Goal: Information Seeking & Learning: Learn about a topic

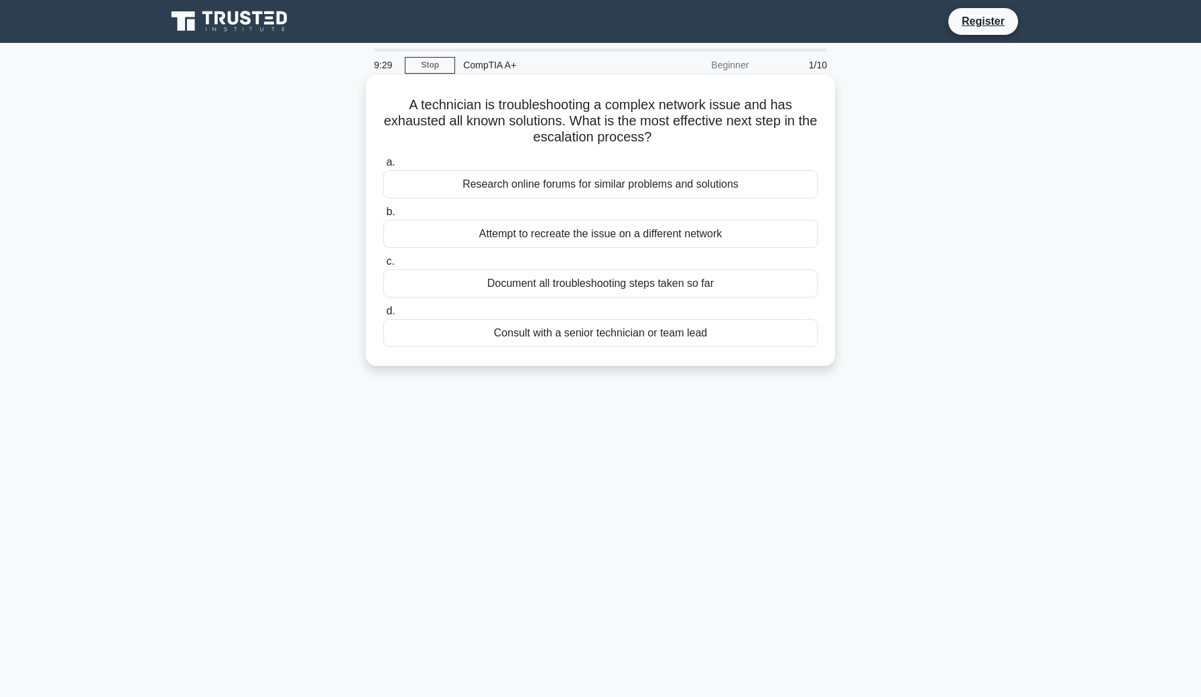
click at [584, 338] on div "Consult with a senior technician or team lead" at bounding box center [600, 333] width 434 height 28
click at [383, 316] on input "d. Consult with a senior technician or team lead" at bounding box center [383, 311] width 0 height 9
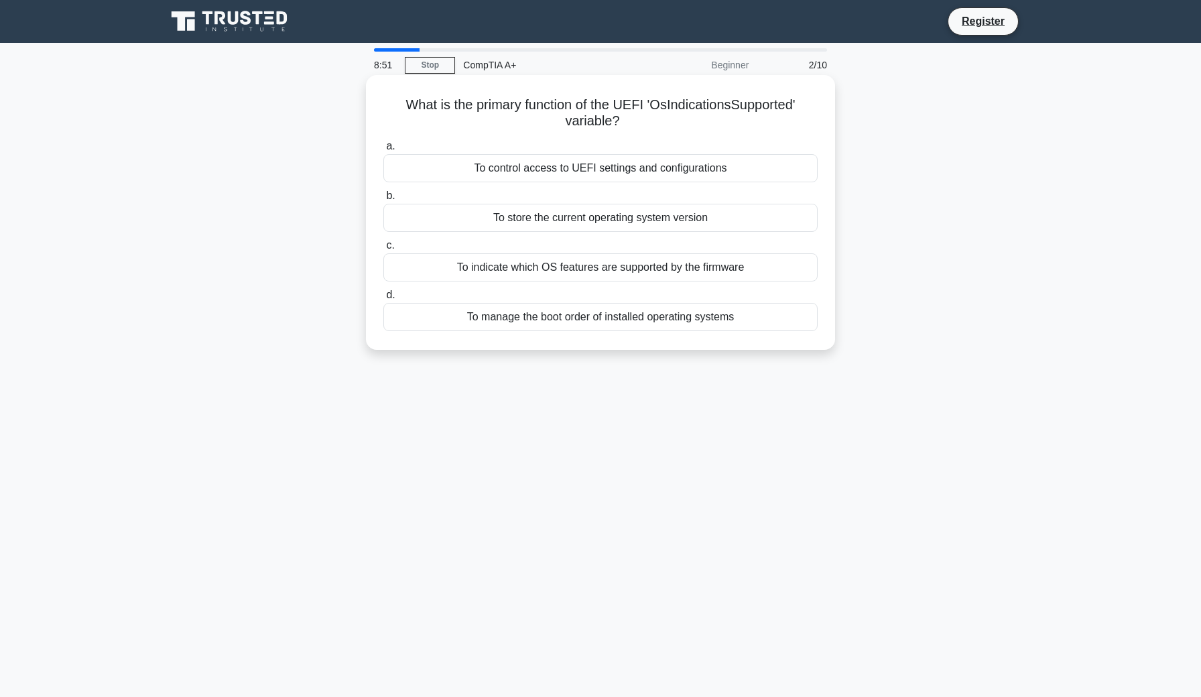
click at [623, 175] on div "To control access to UEFI settings and configurations" at bounding box center [600, 168] width 434 height 28
click at [383, 151] on input "a. To control access to UEFI settings and configurations" at bounding box center [383, 146] width 0 height 9
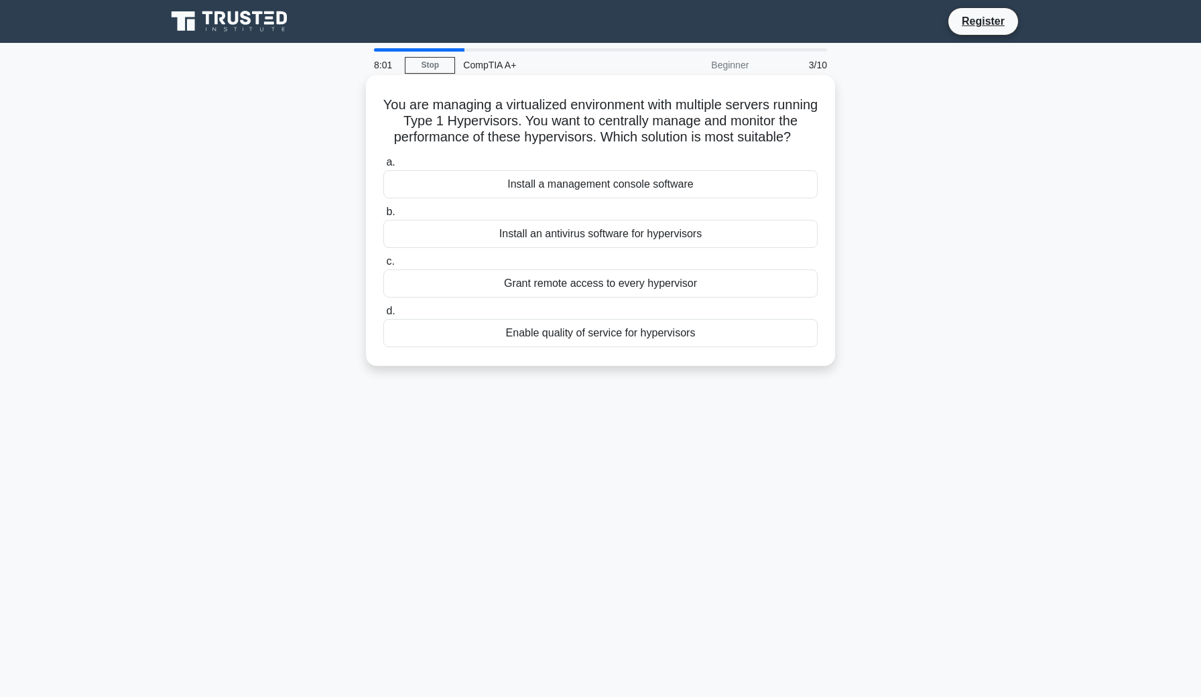
click at [612, 285] on div "Grant remote access to every hypervisor" at bounding box center [600, 283] width 434 height 28
click at [383, 266] on input "c. Grant remote access to every hypervisor" at bounding box center [383, 261] width 0 height 9
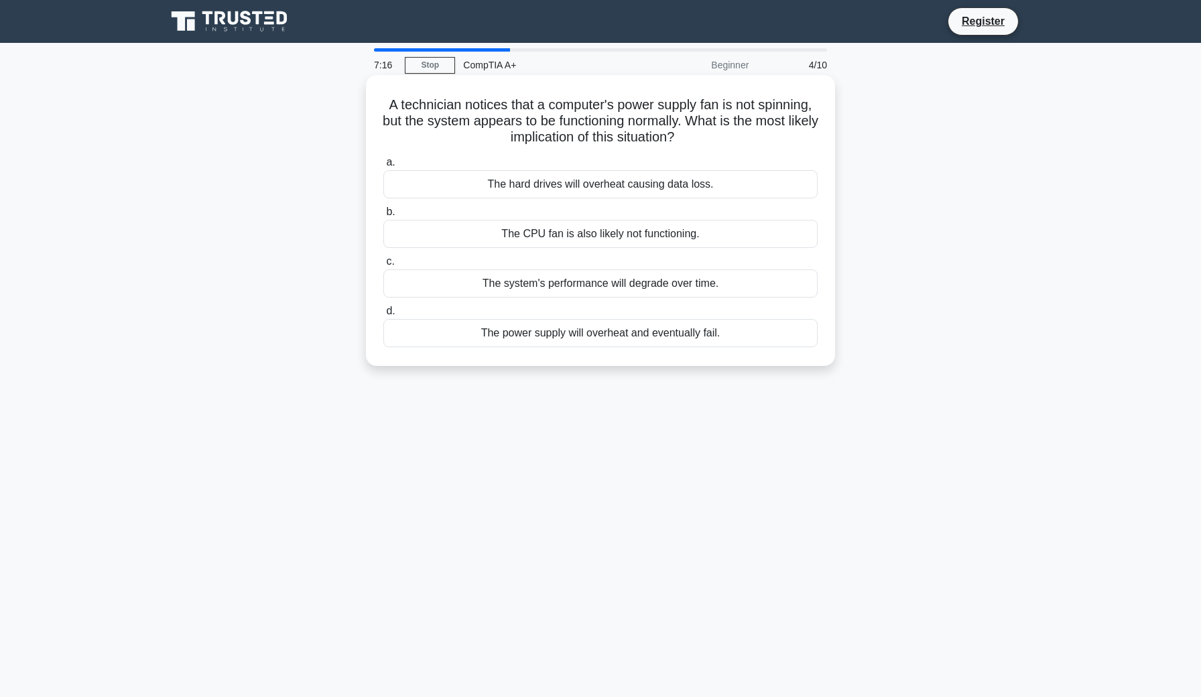
click at [574, 241] on div "The CPU fan is also likely not functioning." at bounding box center [600, 234] width 434 height 28
click at [383, 216] on input "b. The CPU fan is also likely not functioning." at bounding box center [383, 212] width 0 height 9
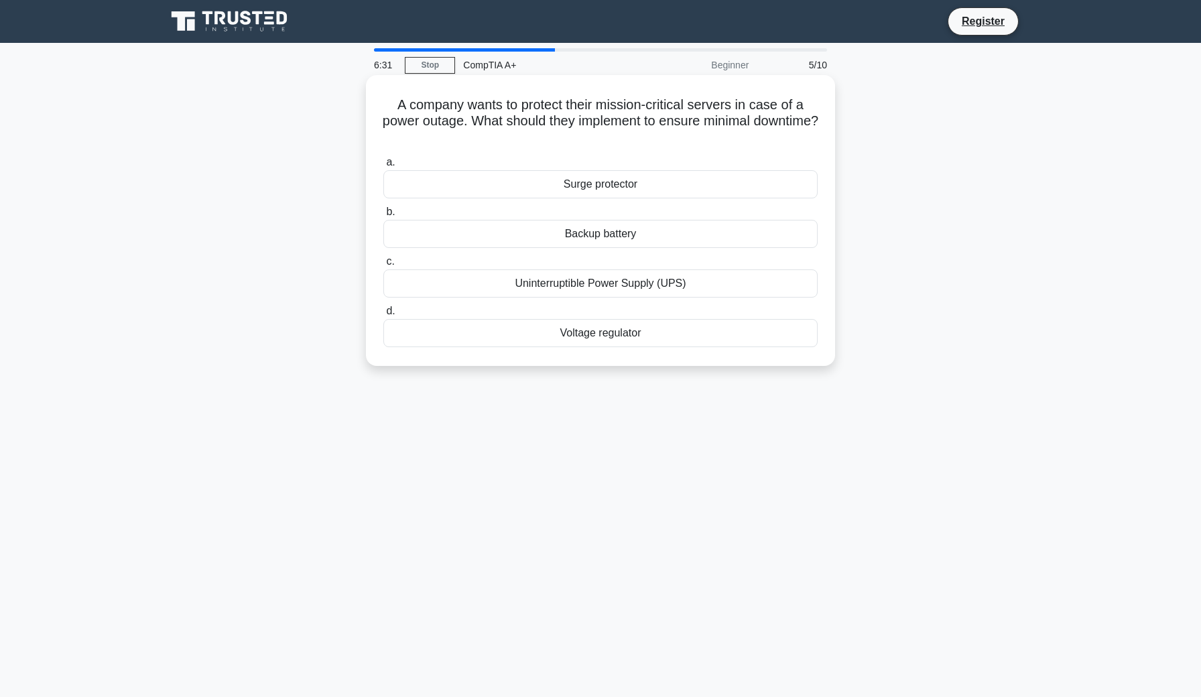
click at [584, 183] on div "Surge protector" at bounding box center [600, 184] width 434 height 28
click at [383, 167] on input "a. Surge protector" at bounding box center [383, 162] width 0 height 9
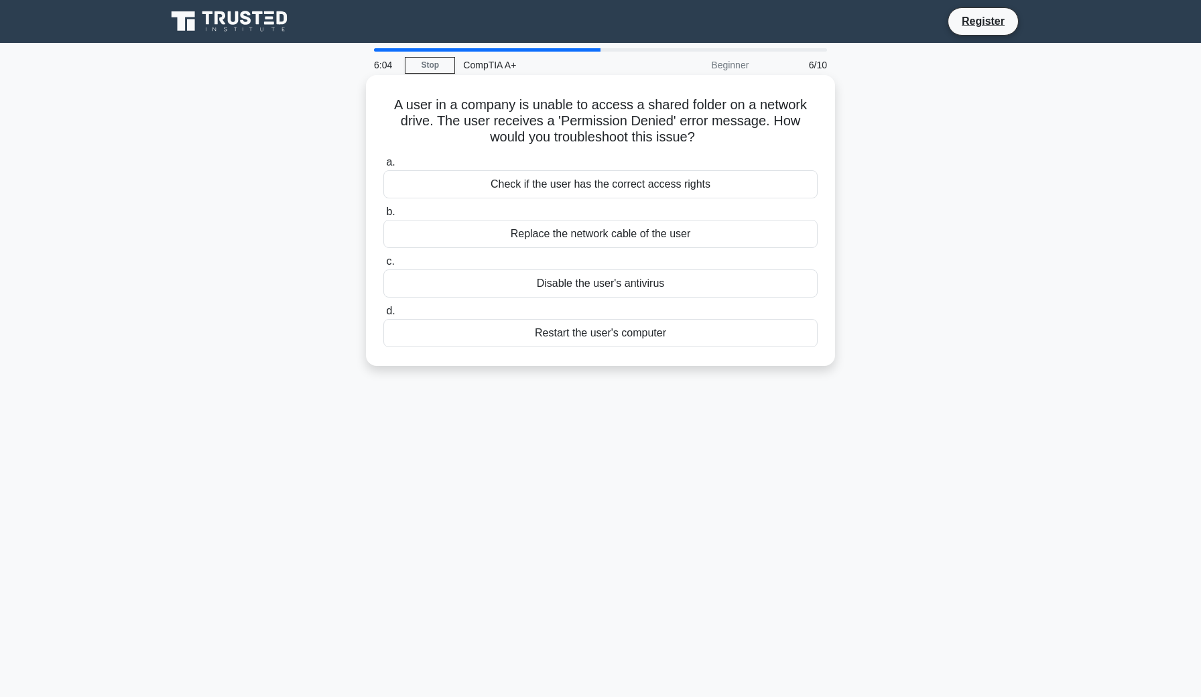
click at [629, 340] on div "Restart the user's computer" at bounding box center [600, 333] width 434 height 28
click at [383, 316] on input "d. Restart the user's computer" at bounding box center [383, 311] width 0 height 9
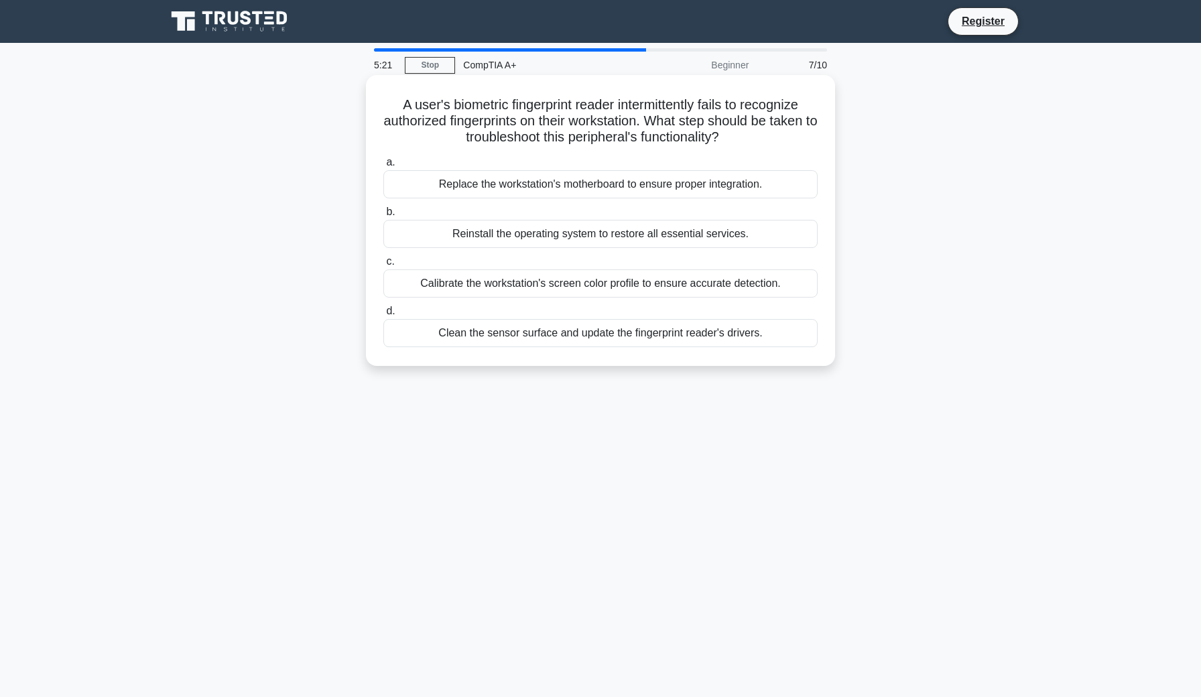
click at [598, 331] on div "Clean the sensor surface and update the fingerprint reader's drivers." at bounding box center [600, 333] width 434 height 28
click at [383, 316] on input "d. Clean the sensor surface and update the fingerprint reader's drivers." at bounding box center [383, 311] width 0 height 9
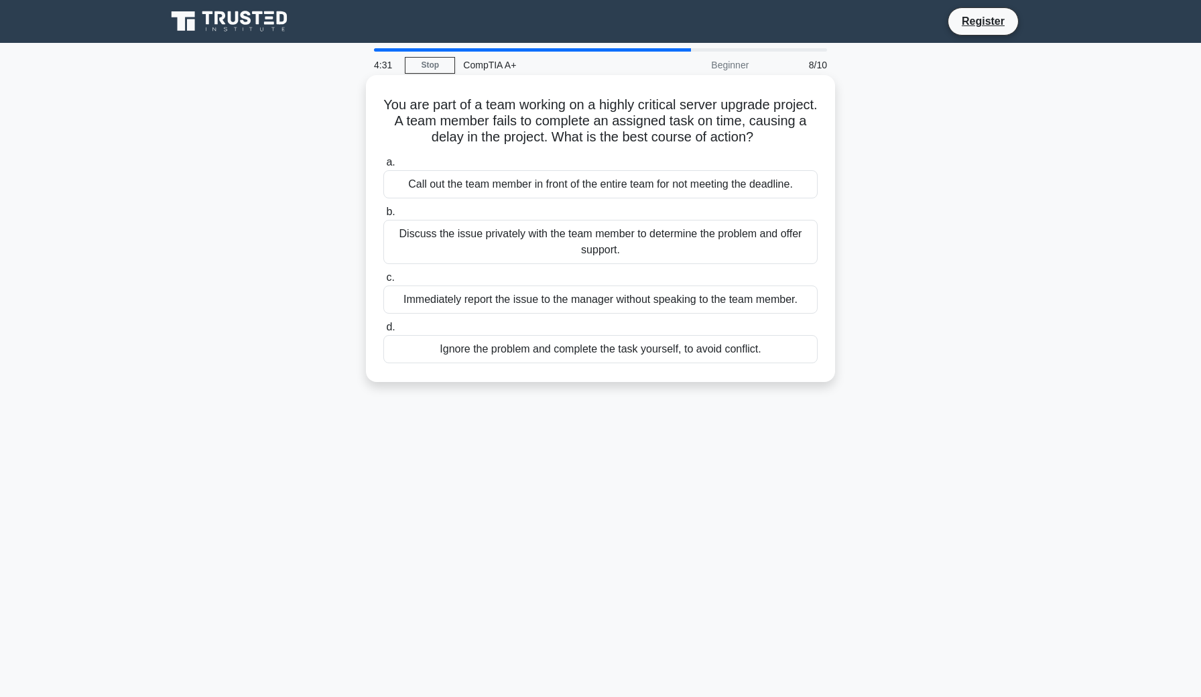
click at [584, 233] on div "Discuss the issue privately with the team member to determine the problem and o…" at bounding box center [600, 242] width 434 height 44
click at [383, 216] on input "b. Discuss the issue privately with the team member to determine the problem an…" at bounding box center [383, 212] width 0 height 9
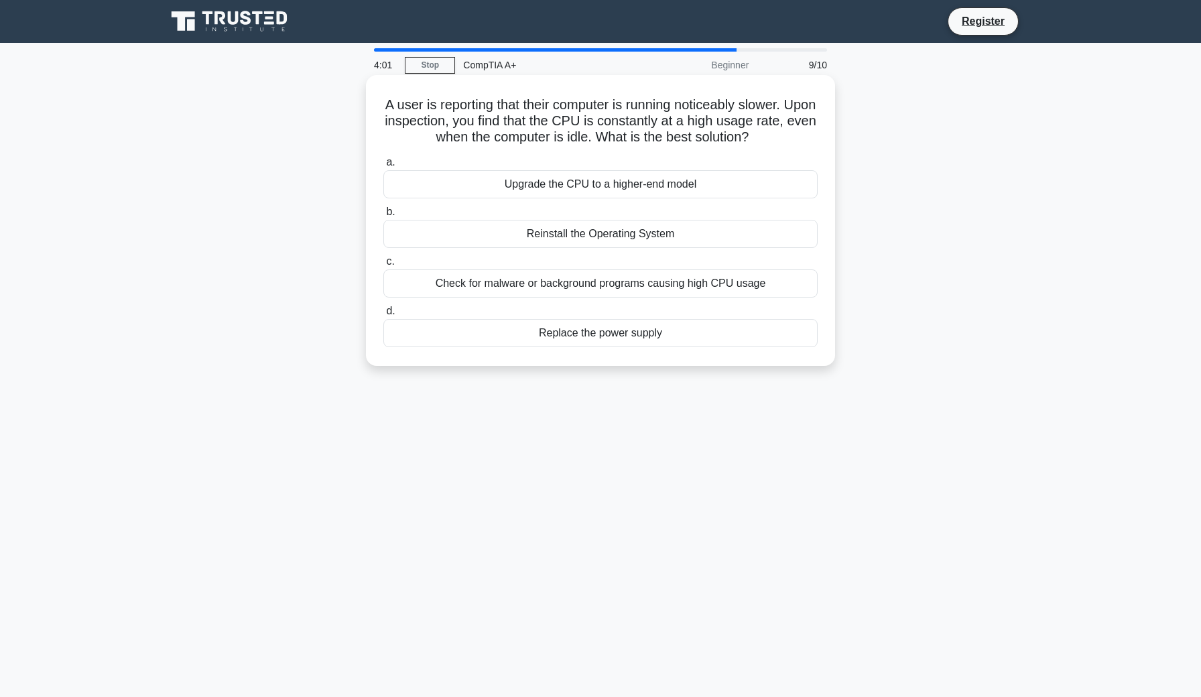
click at [635, 290] on div "Check for malware or background programs causing high CPU usage" at bounding box center [600, 283] width 434 height 28
click at [383, 266] on input "c. Check for malware or background programs causing high CPU usage" at bounding box center [383, 261] width 0 height 9
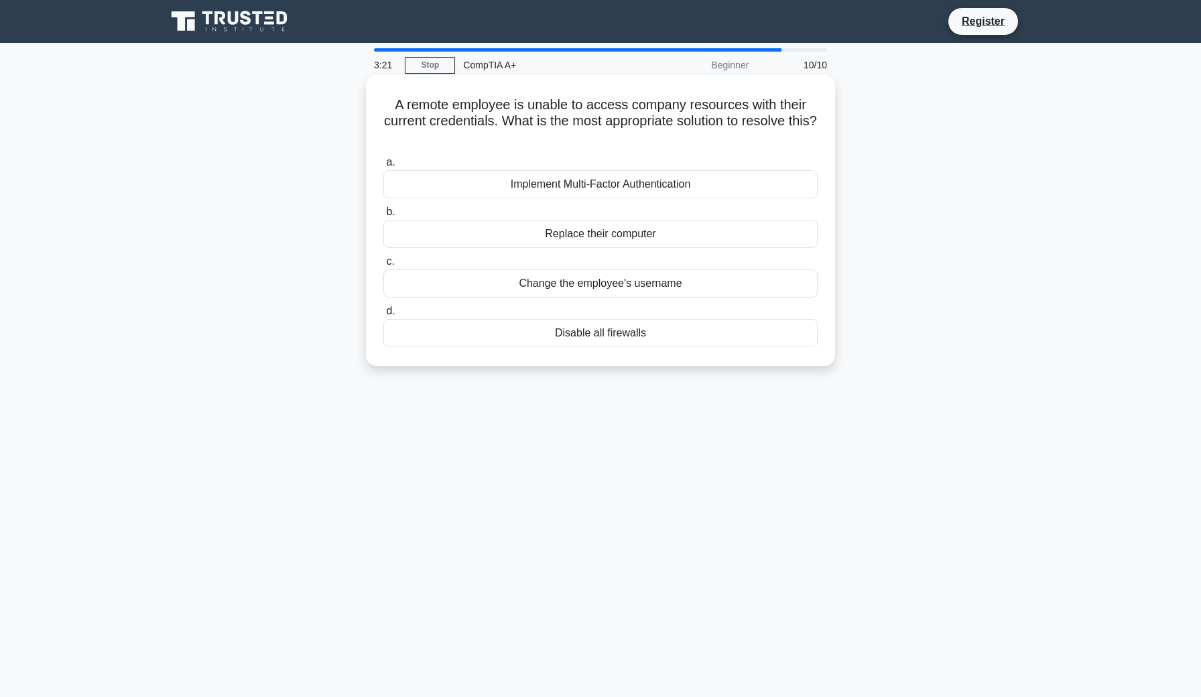
click at [578, 189] on div "Implement Multi-Factor Authentication" at bounding box center [600, 184] width 434 height 28
click at [383, 167] on input "a. Implement Multi-Factor Authentication" at bounding box center [383, 162] width 0 height 9
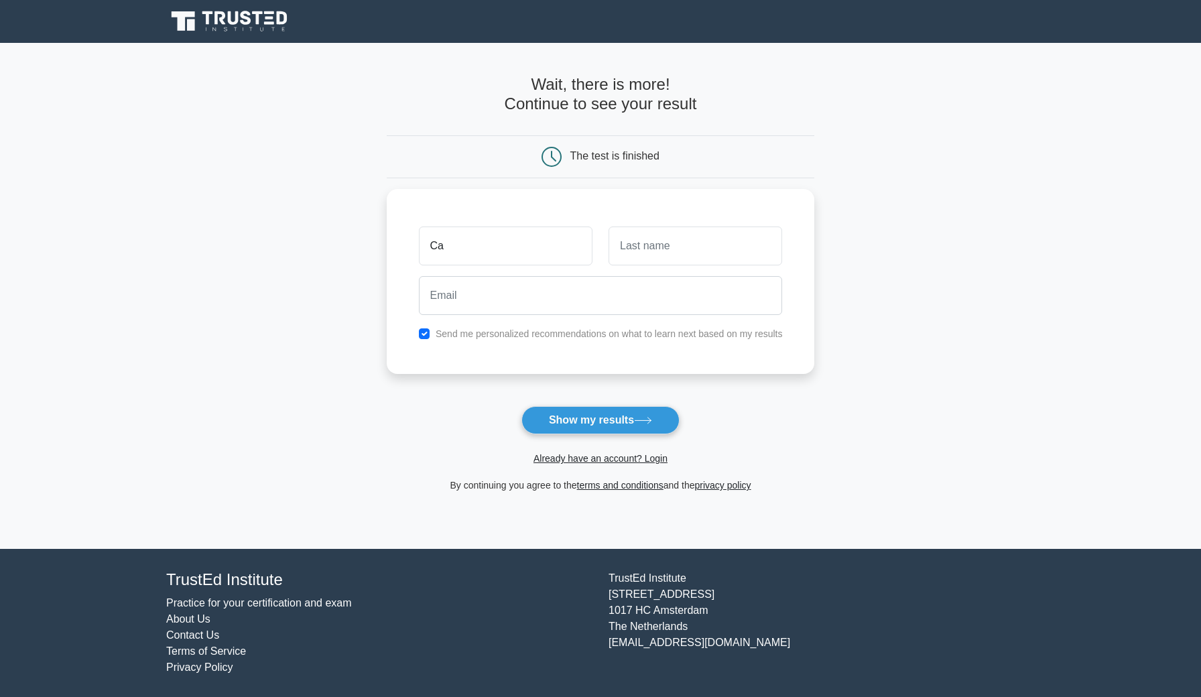
type input "C"
type input "jife"
type input "sarp"
click at [635, 361] on div "jife sarp Send me personalized recommendations on what to learn next based on m…" at bounding box center [601, 278] width 428 height 185
click at [574, 423] on button "Show my results" at bounding box center [600, 420] width 158 height 28
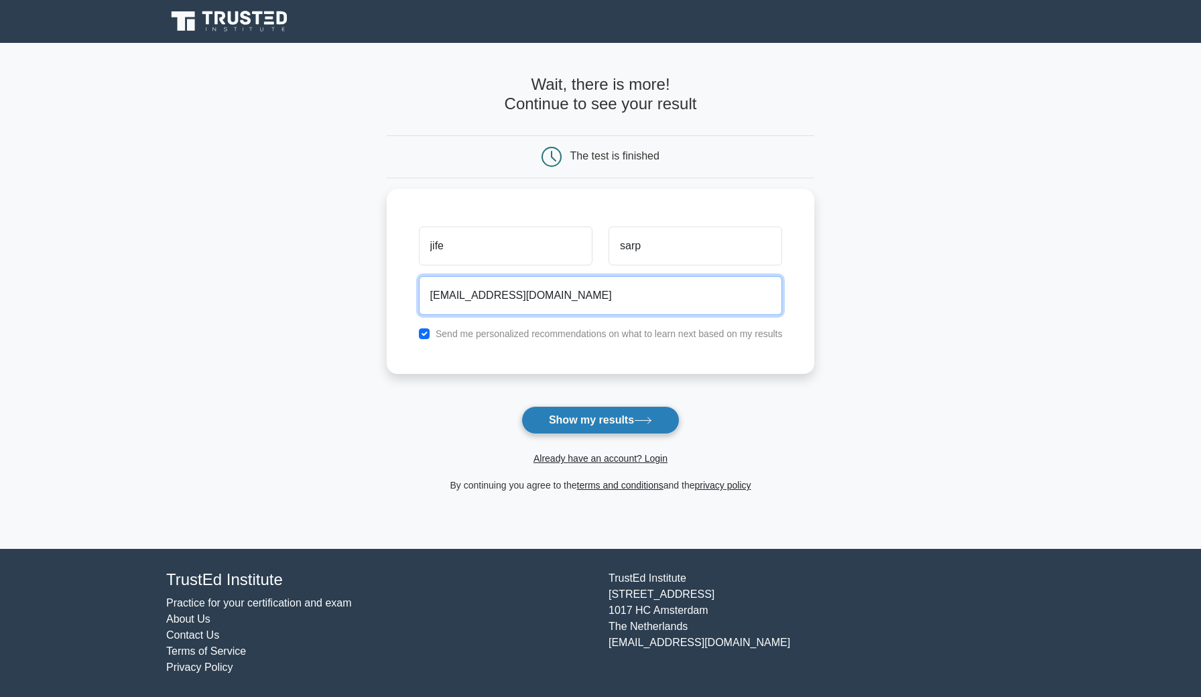
type input "jifesarp@gmail.com"
click at [609, 422] on button "Show my results" at bounding box center [600, 420] width 158 height 28
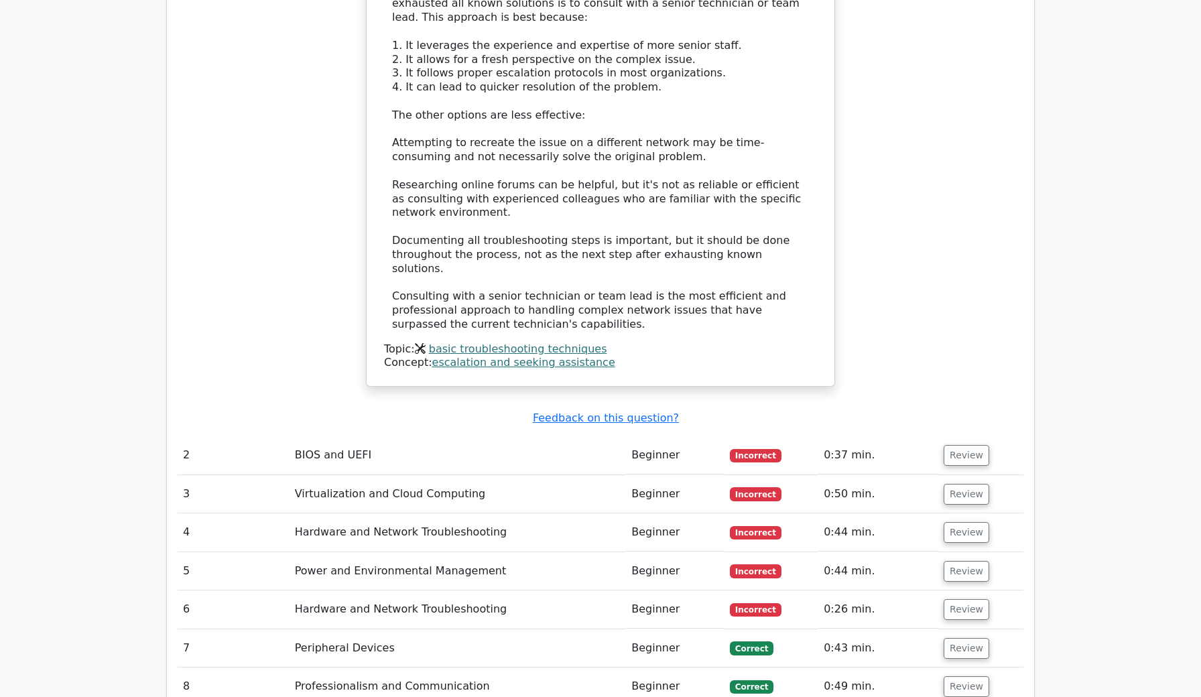
scroll to position [1562, 0]
click at [436, 434] on td "BIOS and UEFI" at bounding box center [458, 453] width 337 height 38
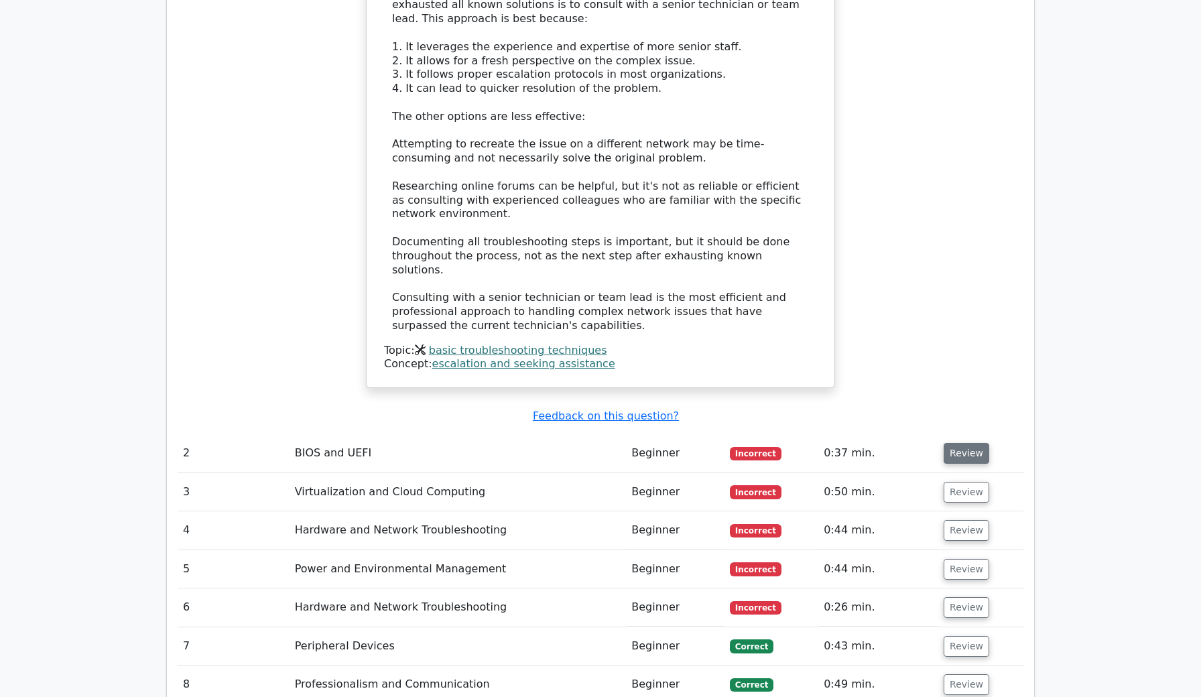
click at [958, 443] on button "Review" at bounding box center [967, 453] width 46 height 21
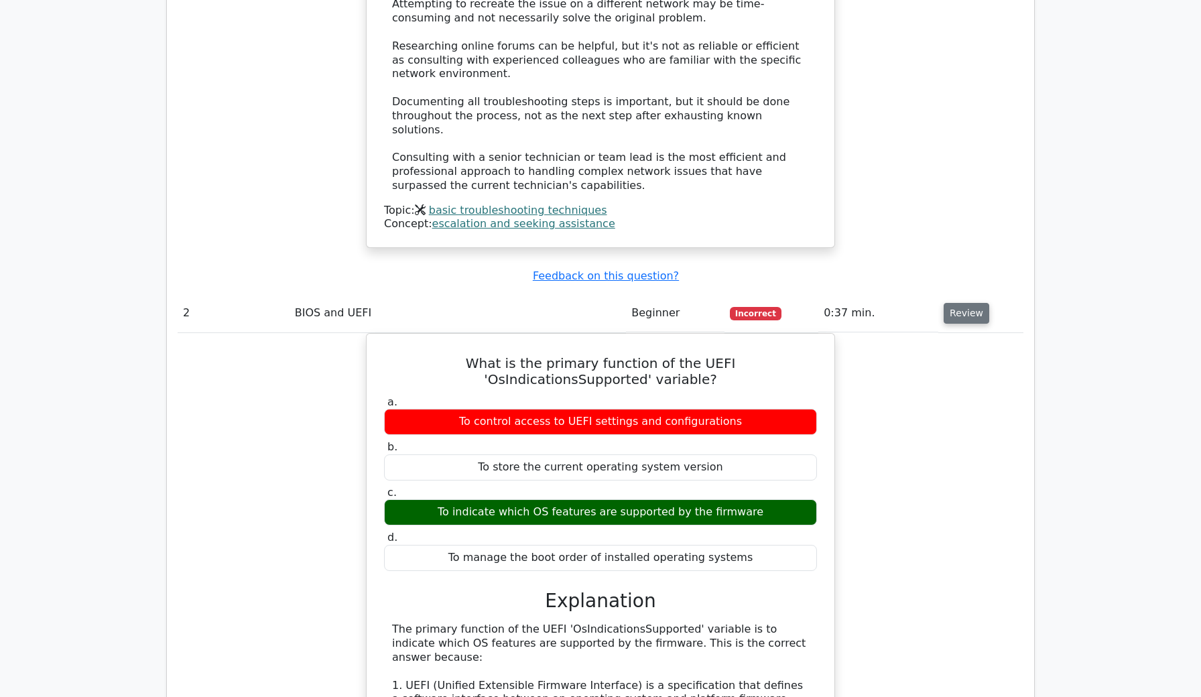
scroll to position [1703, 0]
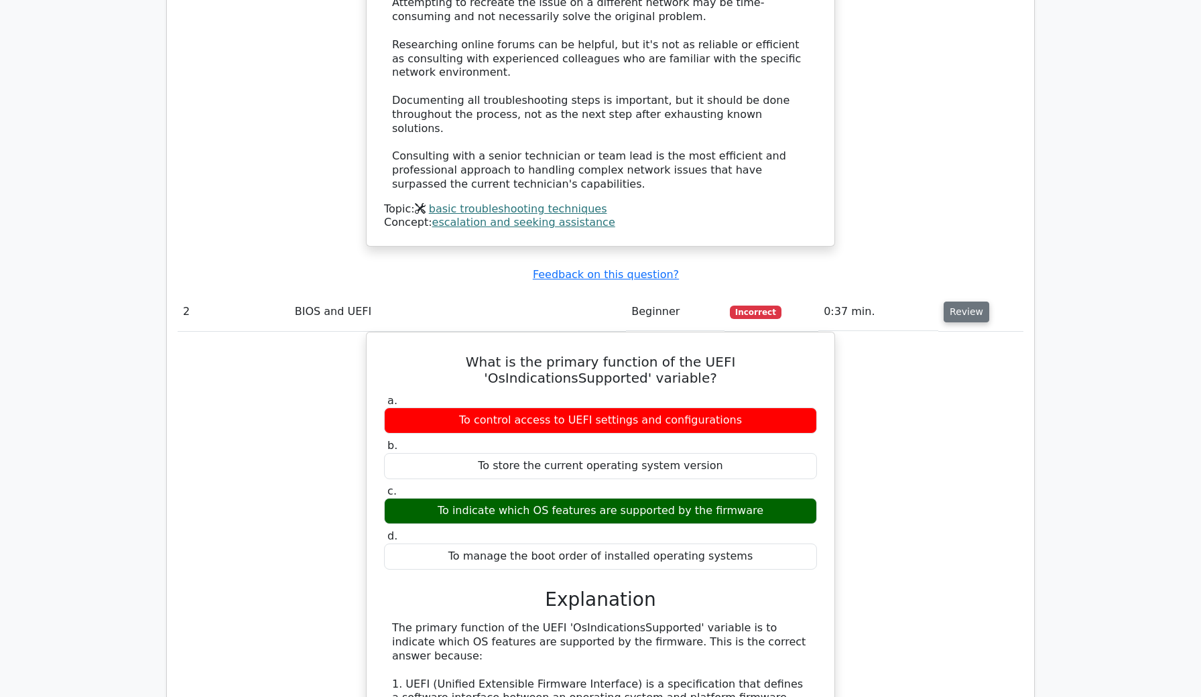
click at [964, 302] on button "Review" at bounding box center [967, 312] width 46 height 21
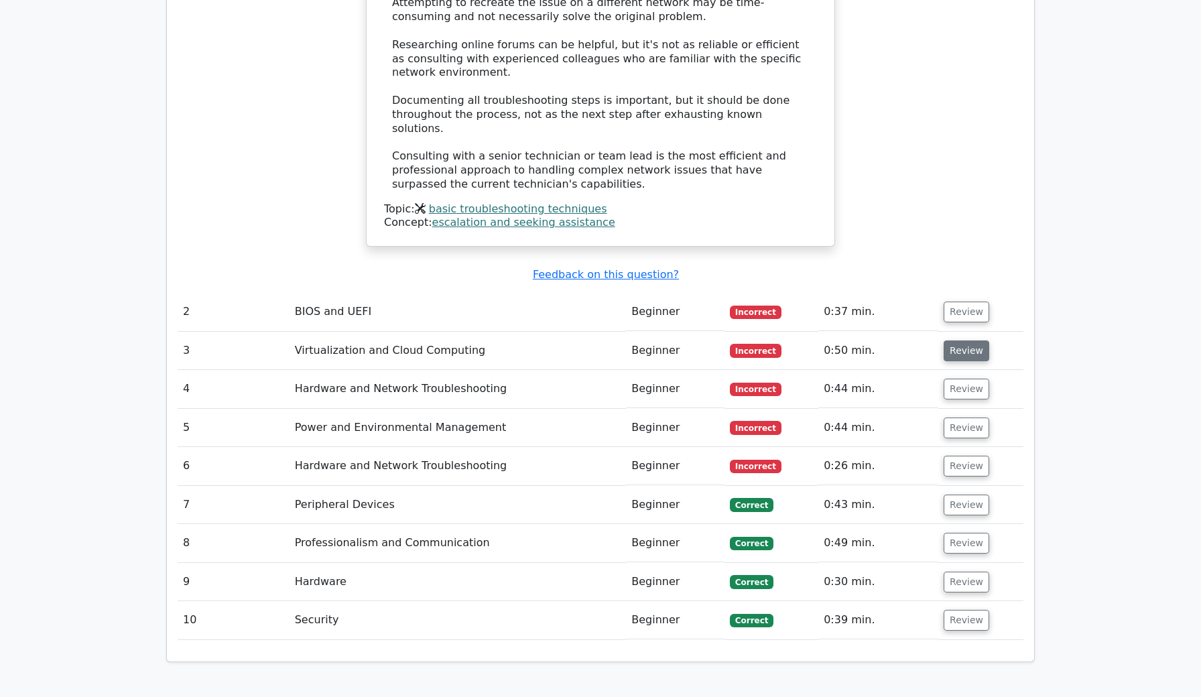
click at [958, 340] on button "Review" at bounding box center [967, 350] width 46 height 21
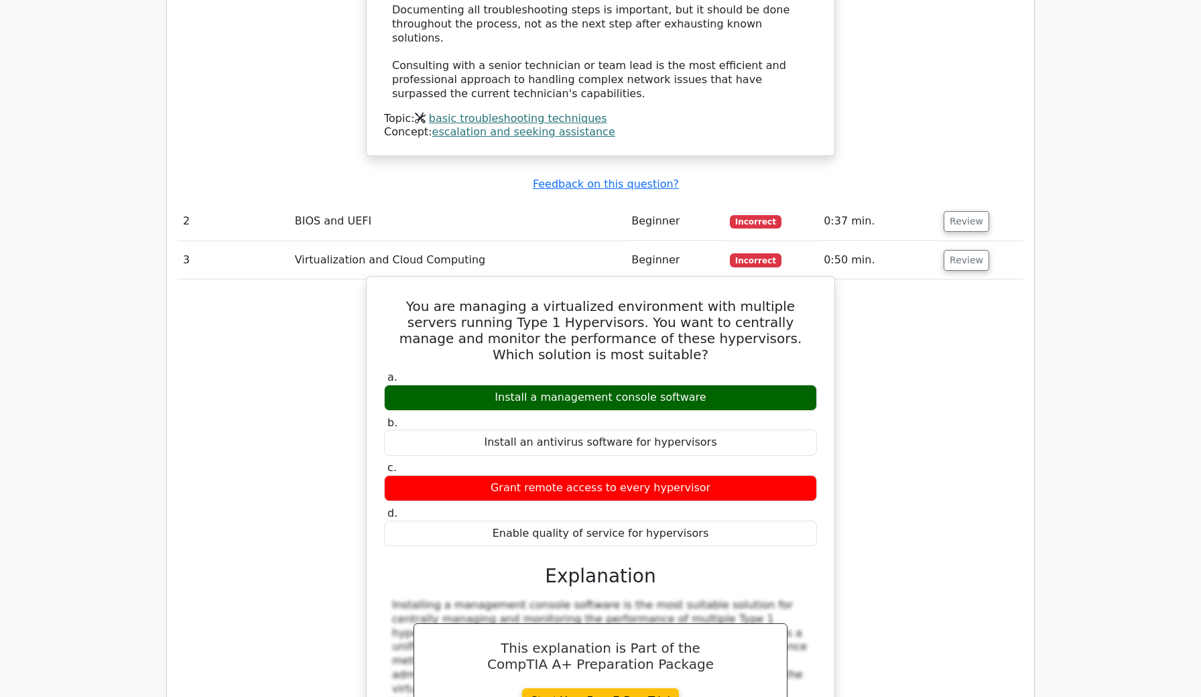
scroll to position [1810, 0]
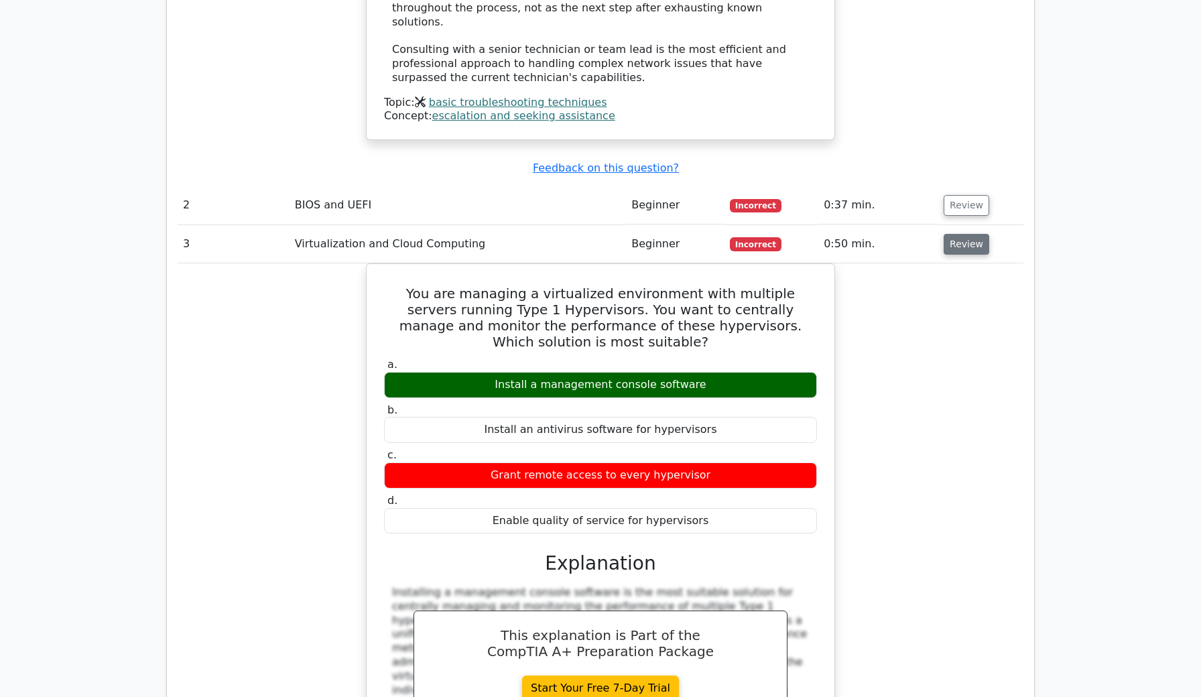
click at [971, 234] on button "Review" at bounding box center [967, 244] width 46 height 21
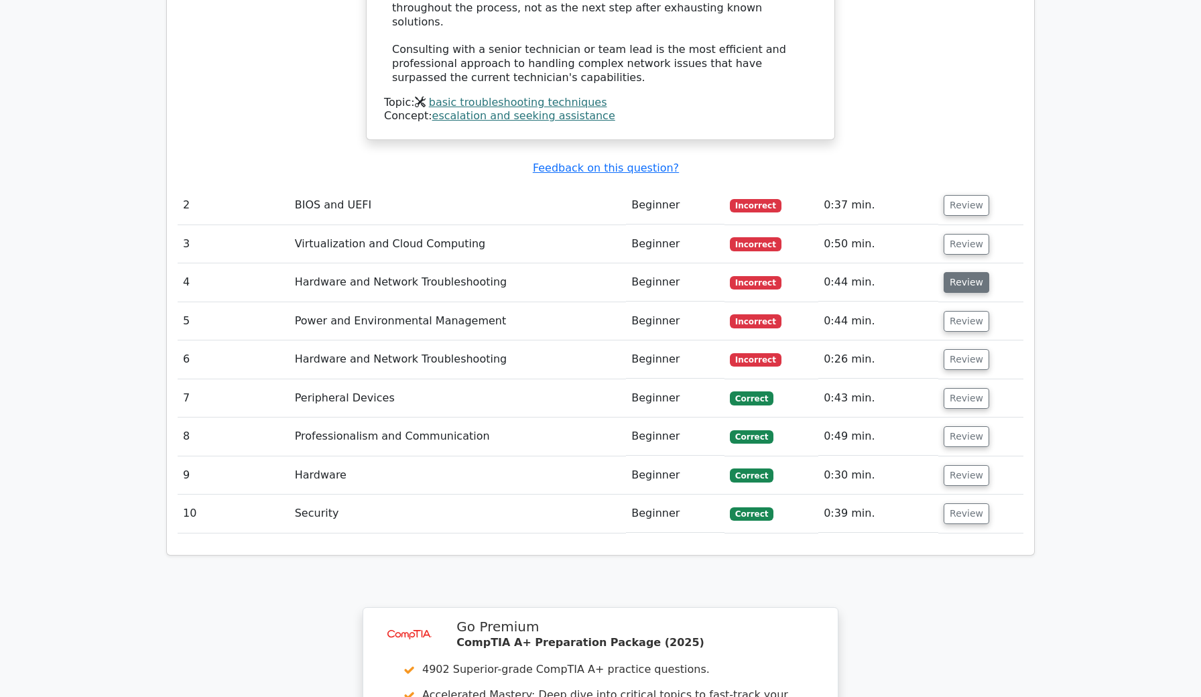
click at [967, 272] on button "Review" at bounding box center [967, 282] width 46 height 21
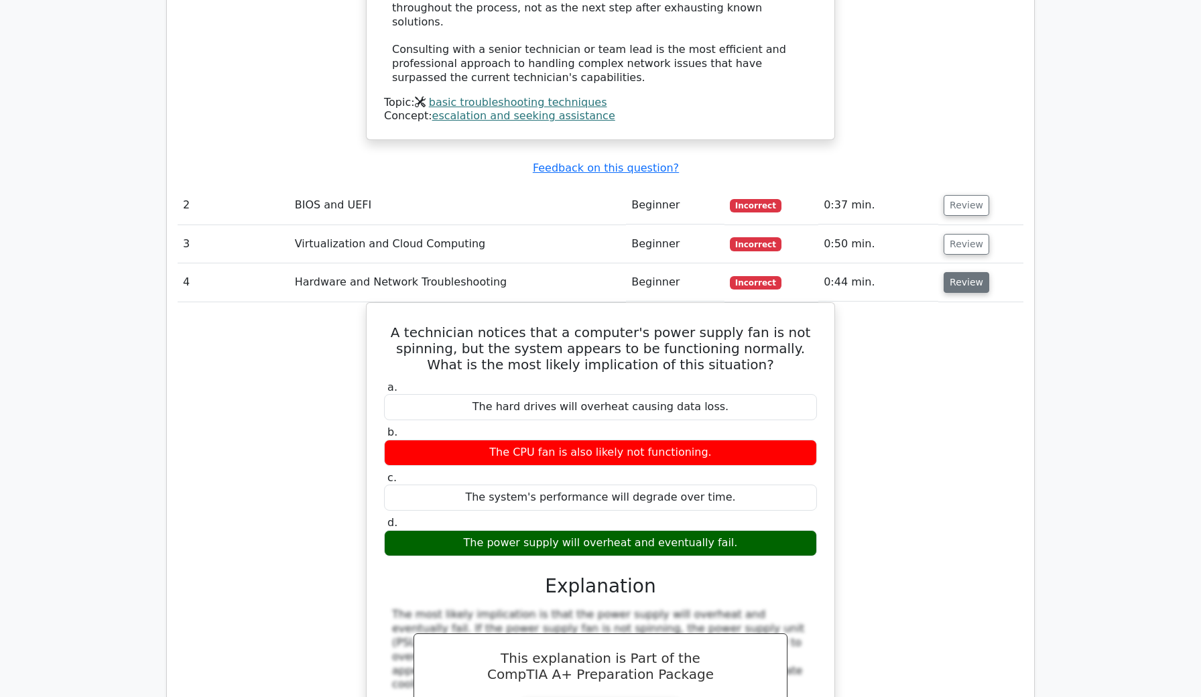
click at [967, 272] on button "Review" at bounding box center [967, 282] width 46 height 21
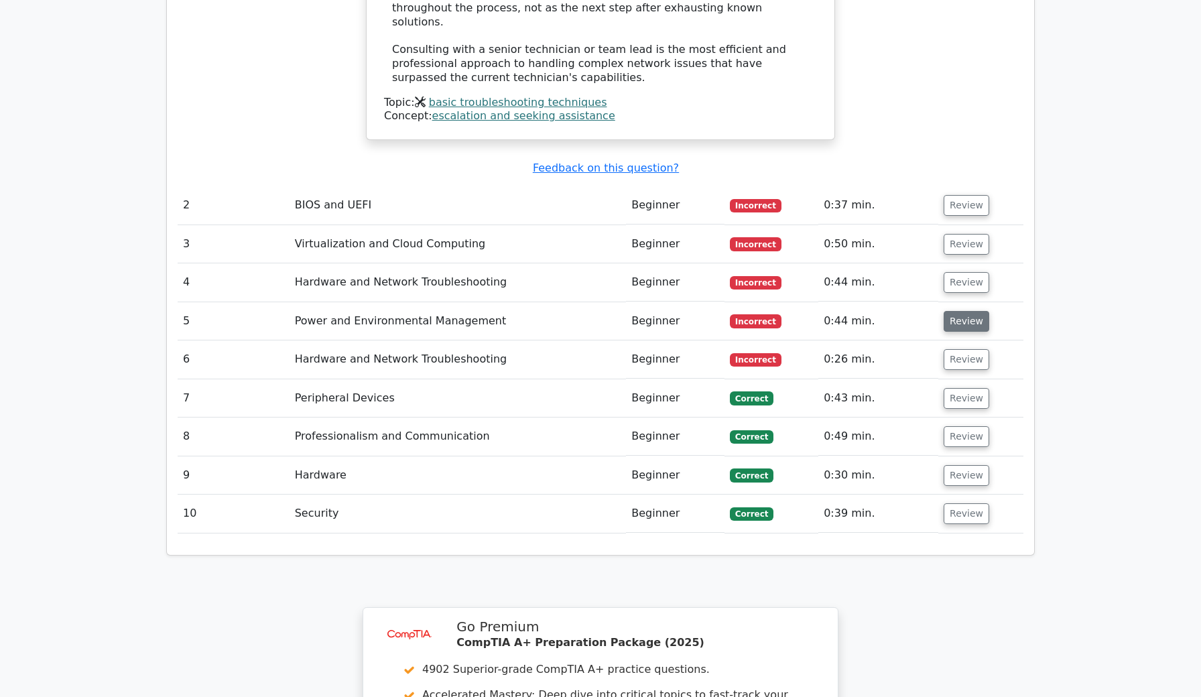
click at [970, 311] on button "Review" at bounding box center [967, 321] width 46 height 21
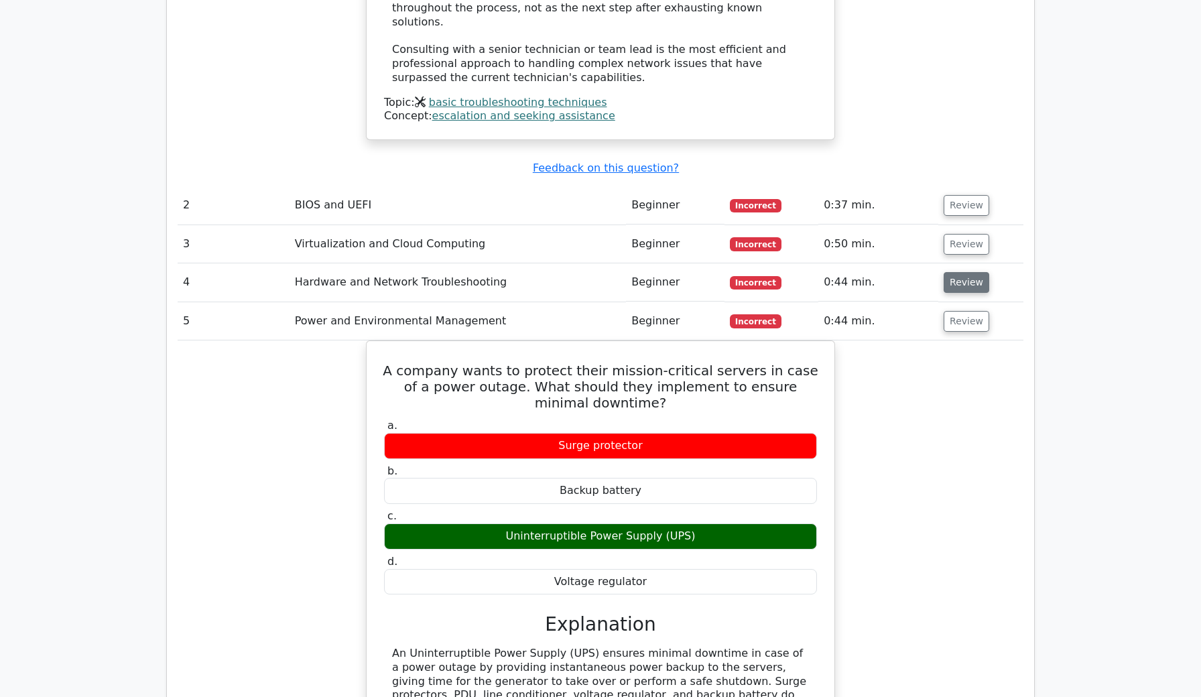
click at [959, 272] on button "Review" at bounding box center [967, 282] width 46 height 21
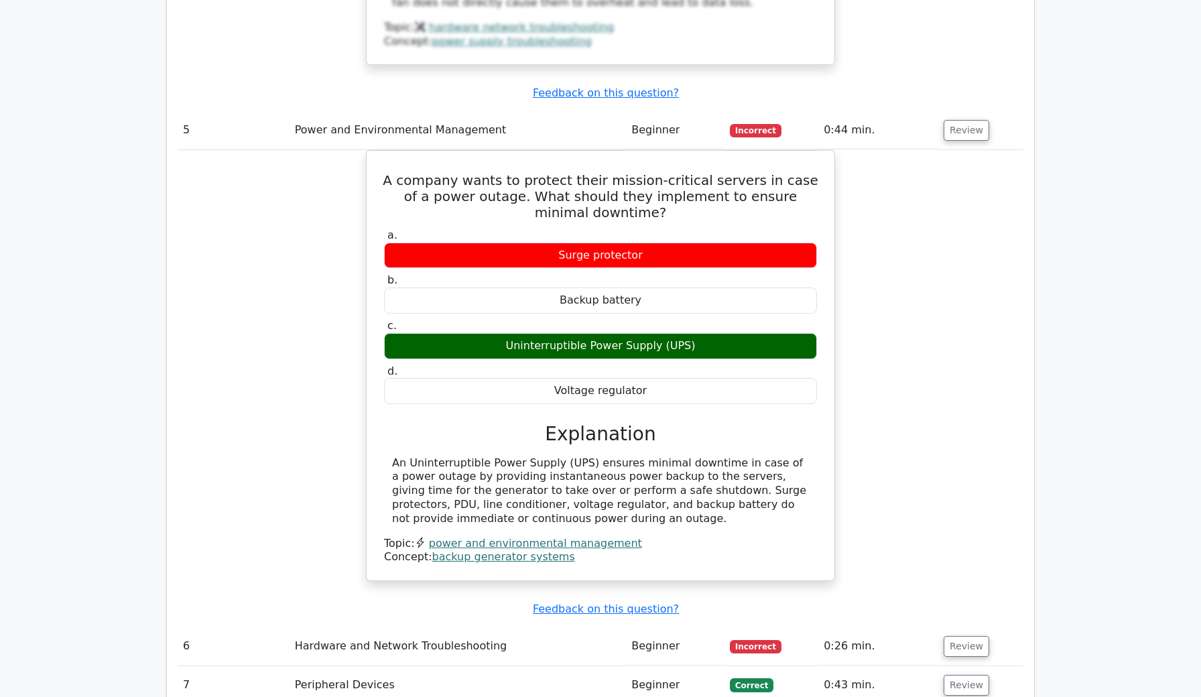
scroll to position [2593, 0]
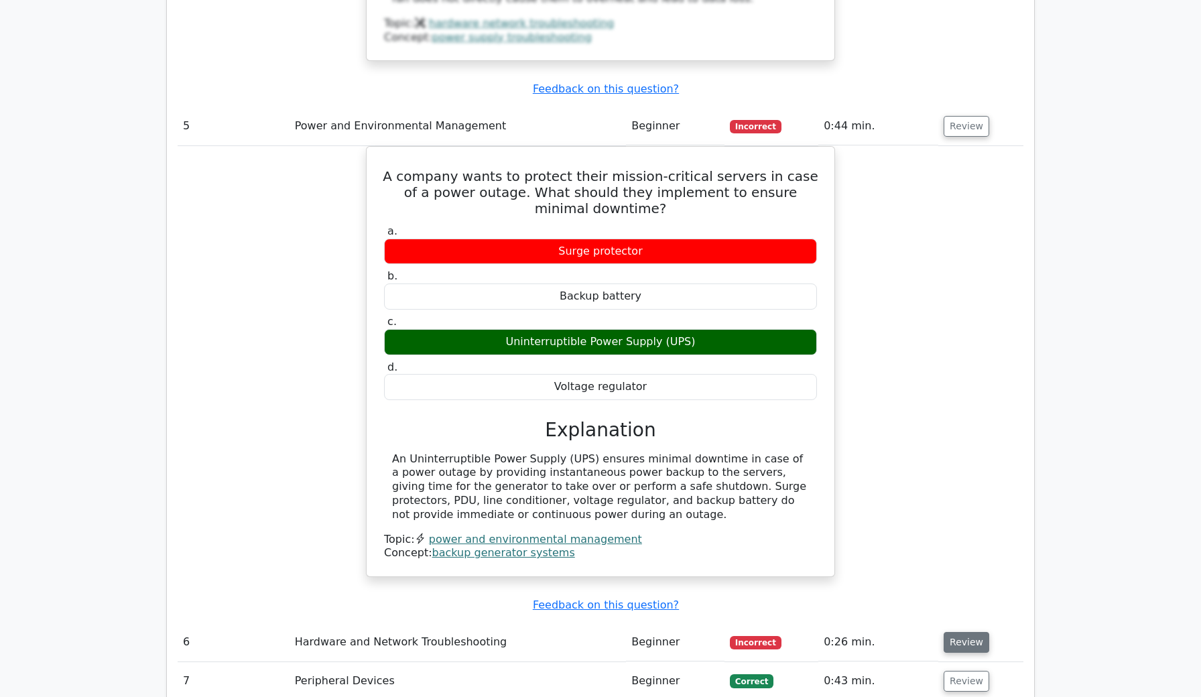
click at [959, 632] on button "Review" at bounding box center [967, 642] width 46 height 21
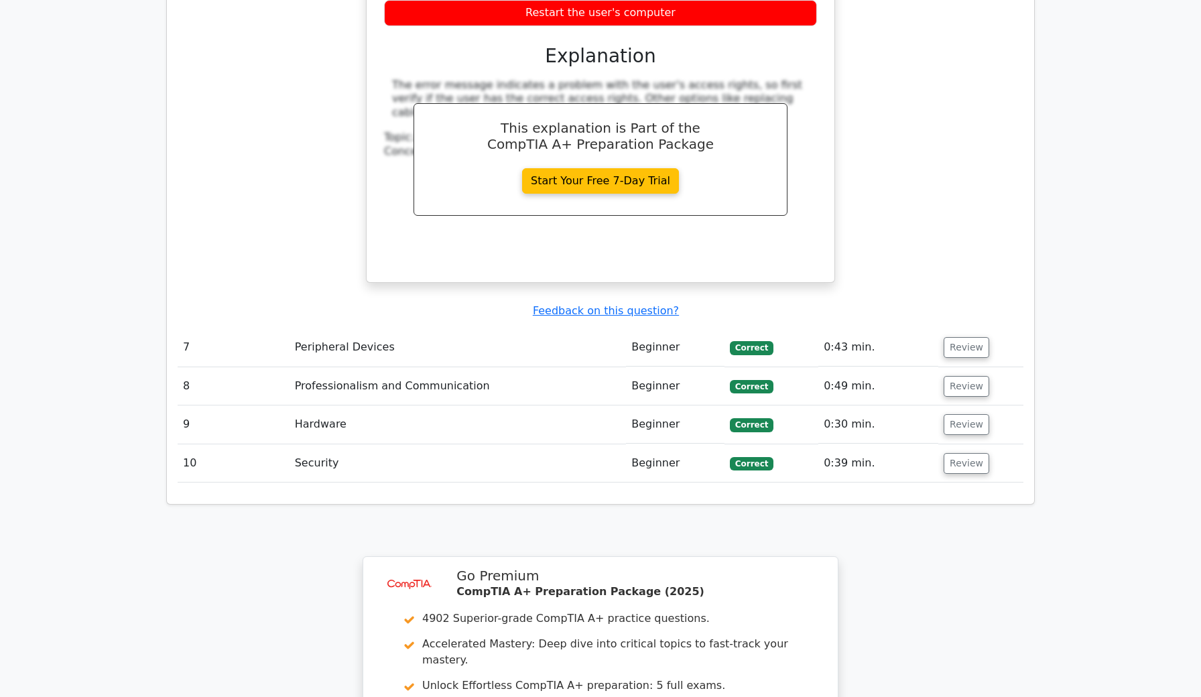
scroll to position [3485, 0]
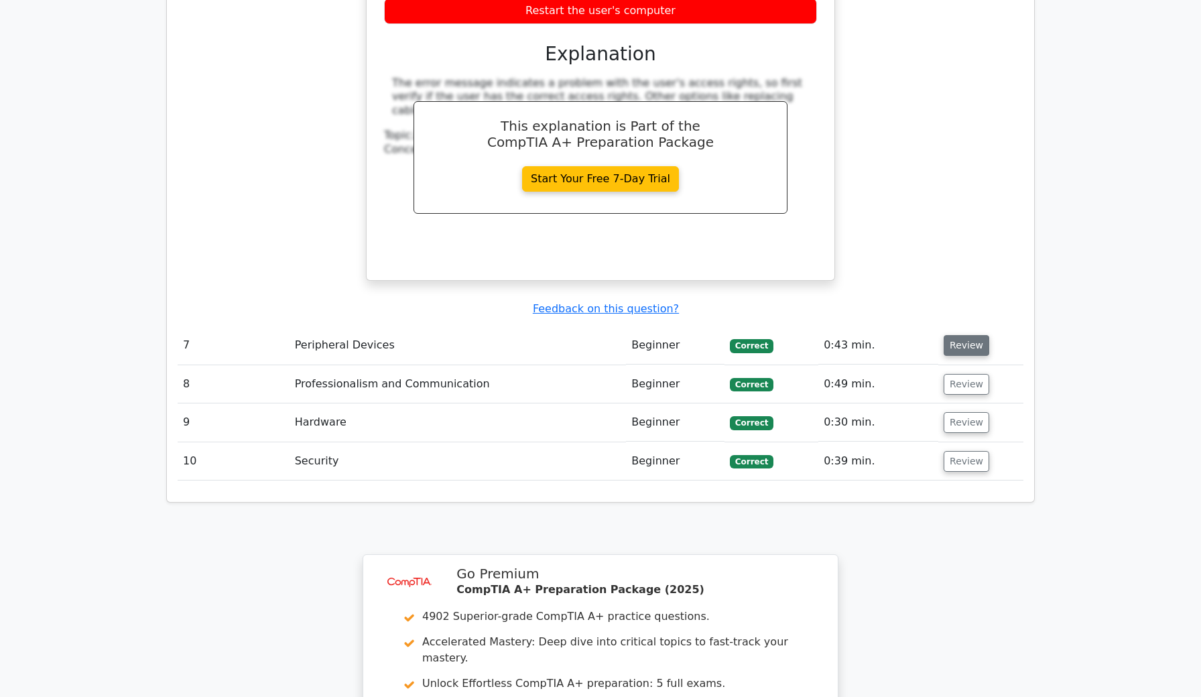
click at [966, 335] on button "Review" at bounding box center [967, 345] width 46 height 21
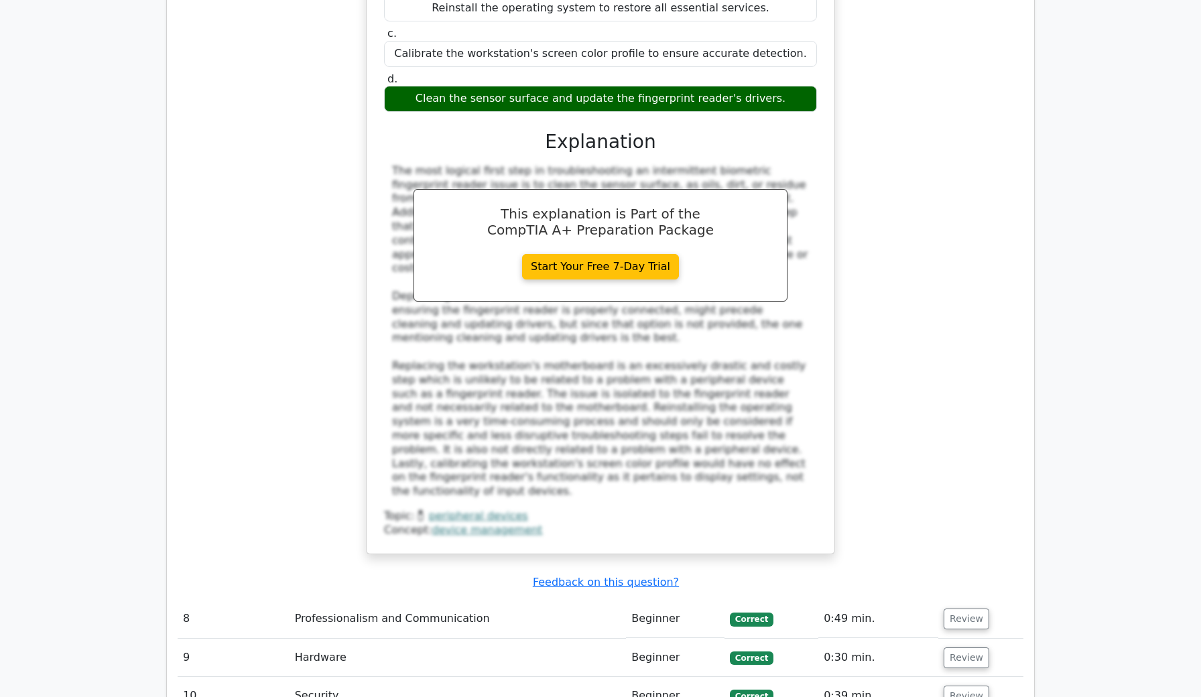
scroll to position [4015, 0]
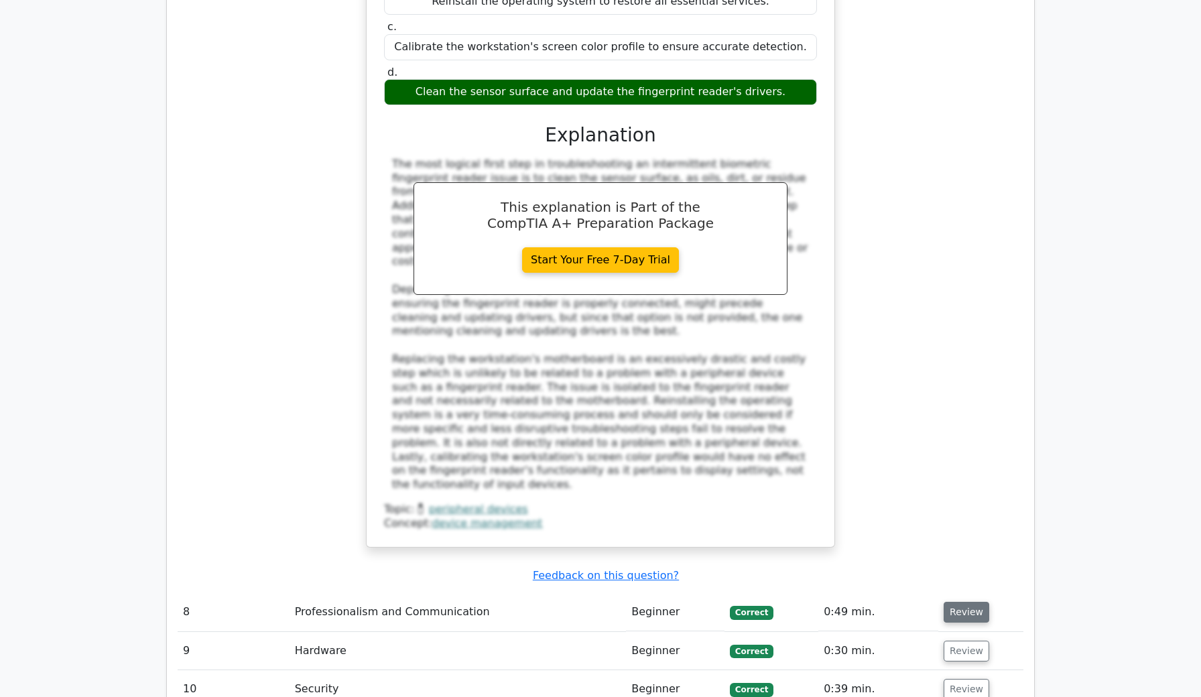
click at [956, 602] on button "Review" at bounding box center [967, 612] width 46 height 21
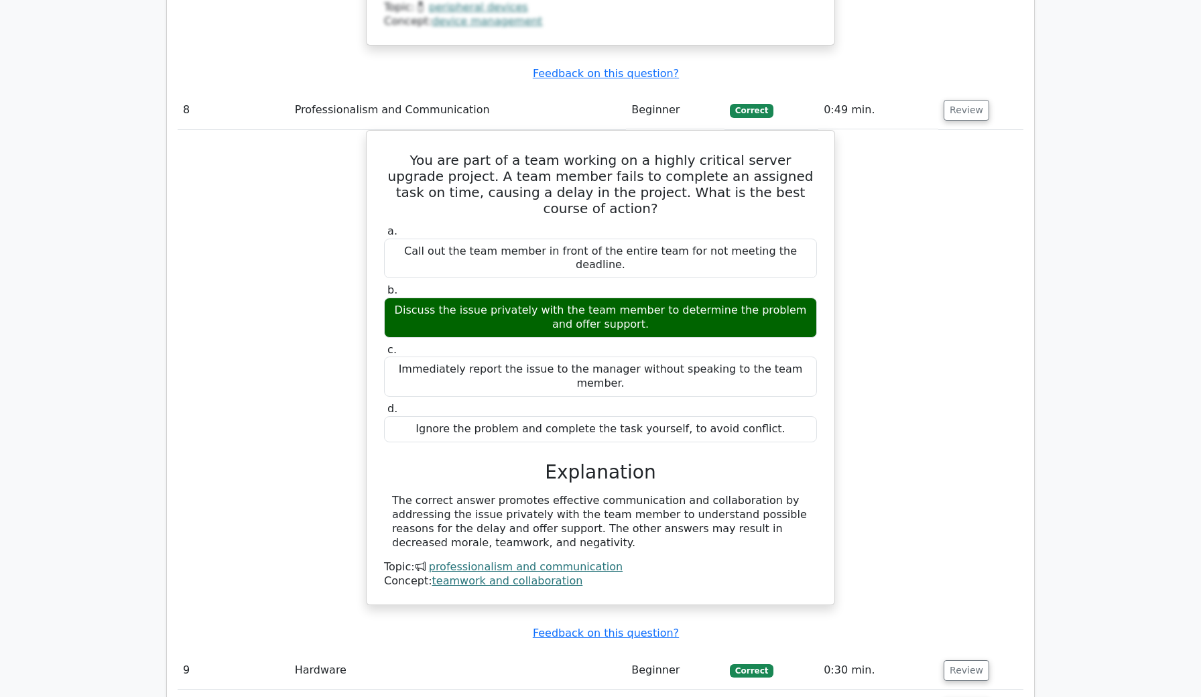
scroll to position [4548, 0]
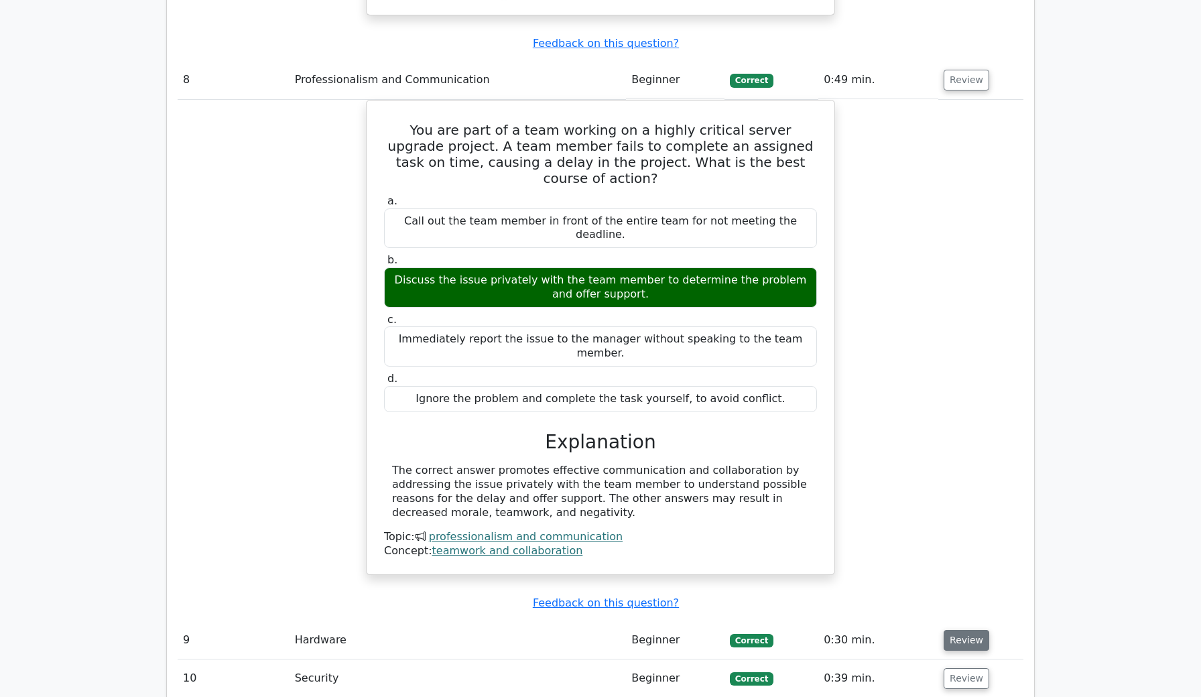
click at [971, 630] on button "Review" at bounding box center [967, 640] width 46 height 21
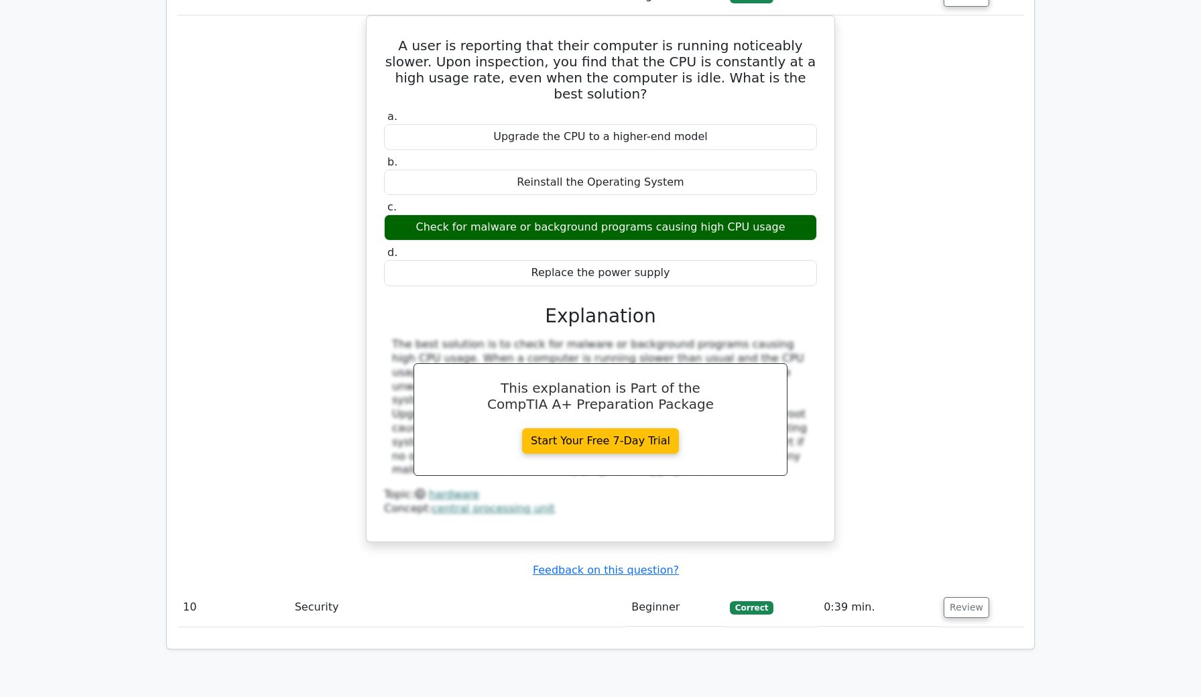
scroll to position [5192, 0]
click at [957, 597] on button "Review" at bounding box center [967, 607] width 46 height 21
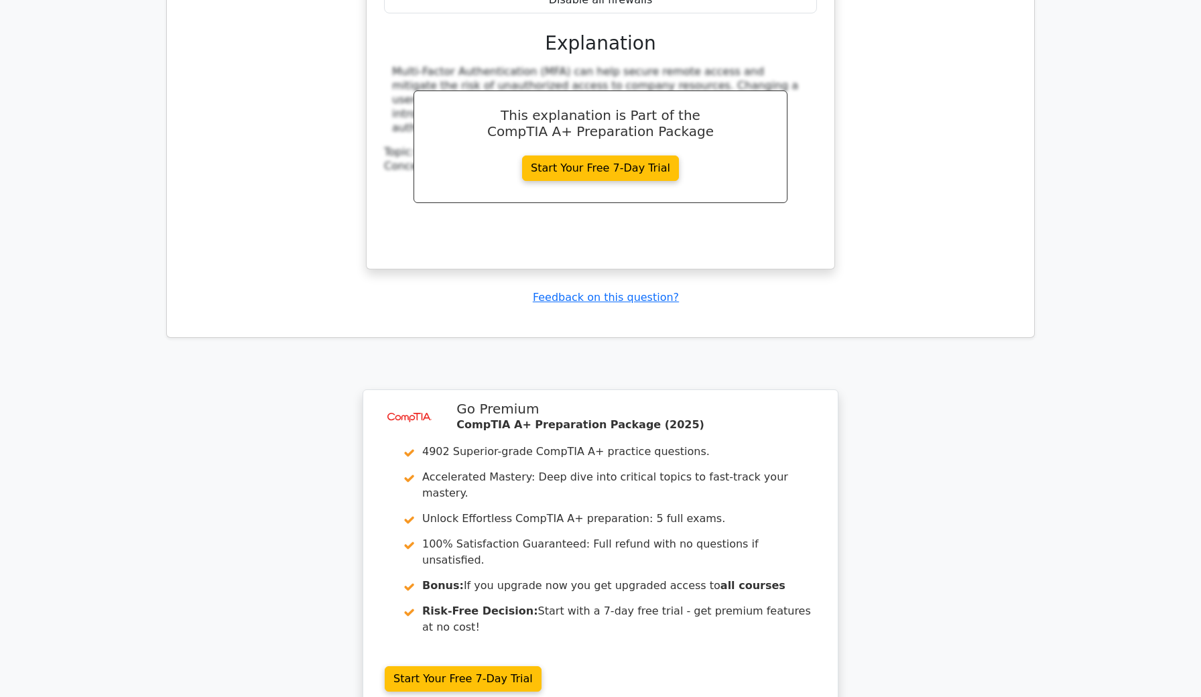
scroll to position [6059, 0]
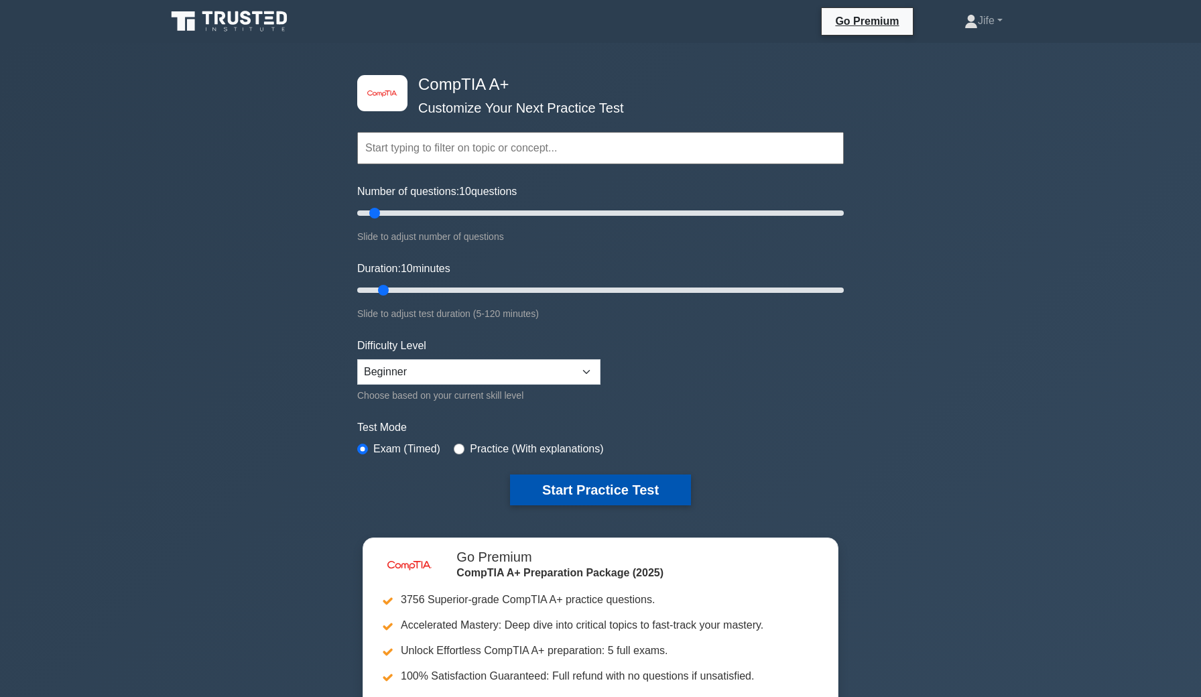
click at [544, 482] on button "Start Practice Test" at bounding box center [600, 490] width 181 height 31
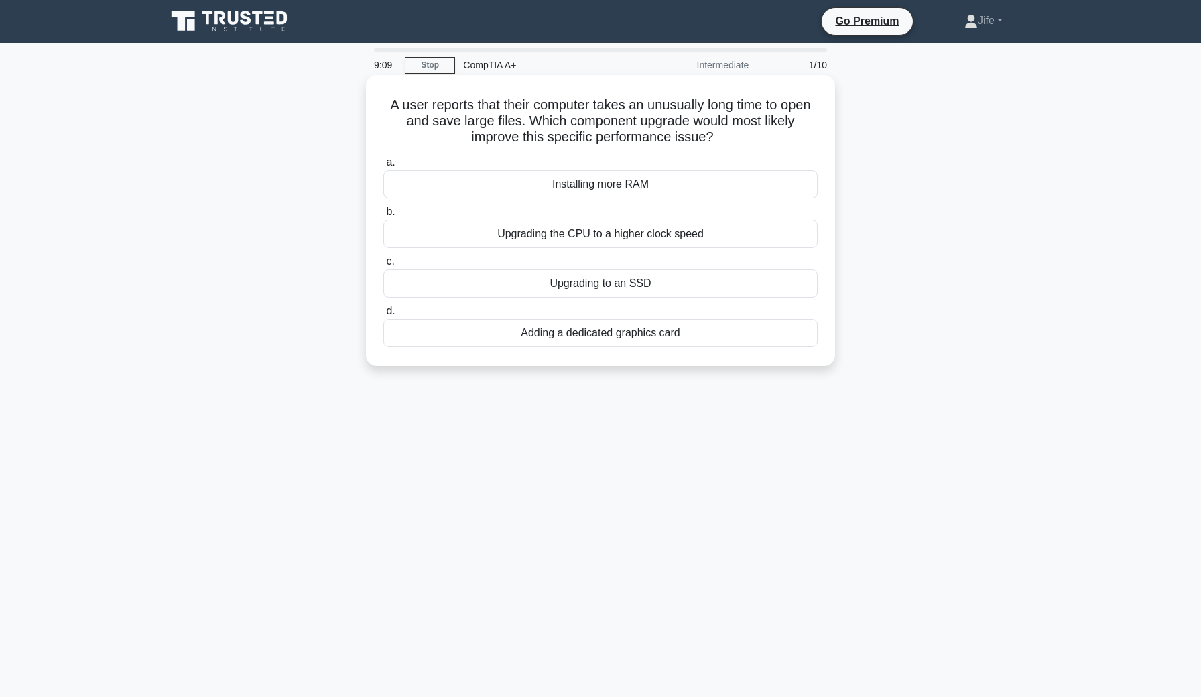
click at [617, 239] on div "Upgrading the CPU to a higher clock speed" at bounding box center [600, 234] width 434 height 28
click at [383, 216] on input "b. Upgrading the CPU to a higher clock speed" at bounding box center [383, 212] width 0 height 9
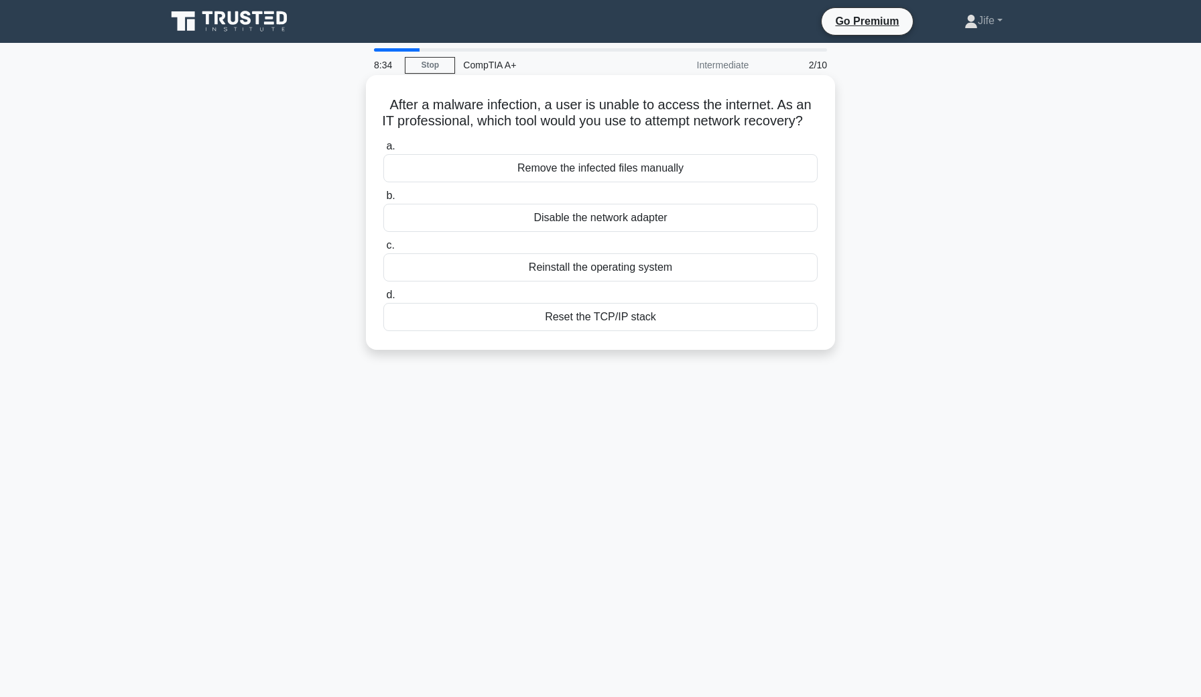
click at [604, 330] on div "Reset the TCP/IP stack" at bounding box center [600, 317] width 434 height 28
click at [383, 300] on input "d. Reset the TCP/IP stack" at bounding box center [383, 295] width 0 height 9
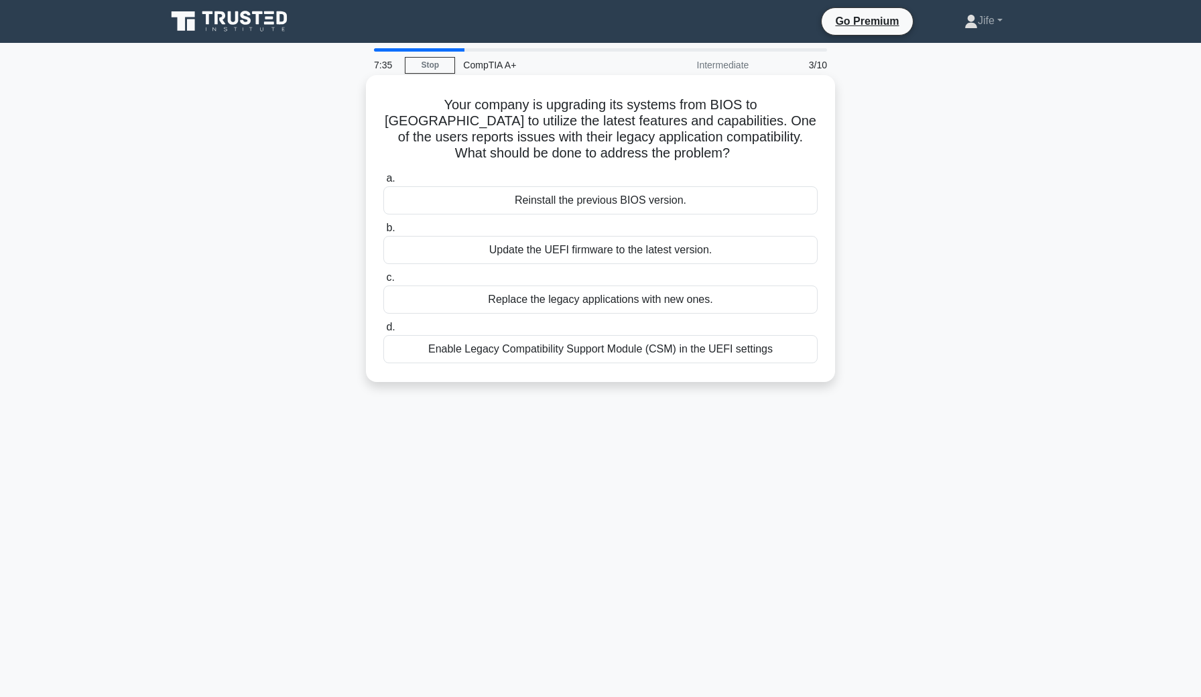
click at [607, 347] on div "Enable Legacy Compatibility Support Module (CSM) in the UEFI settings" at bounding box center [600, 349] width 434 height 28
click at [383, 332] on input "d. Enable Legacy Compatibility Support Module (CSM) in the UEFI settings" at bounding box center [383, 327] width 0 height 9
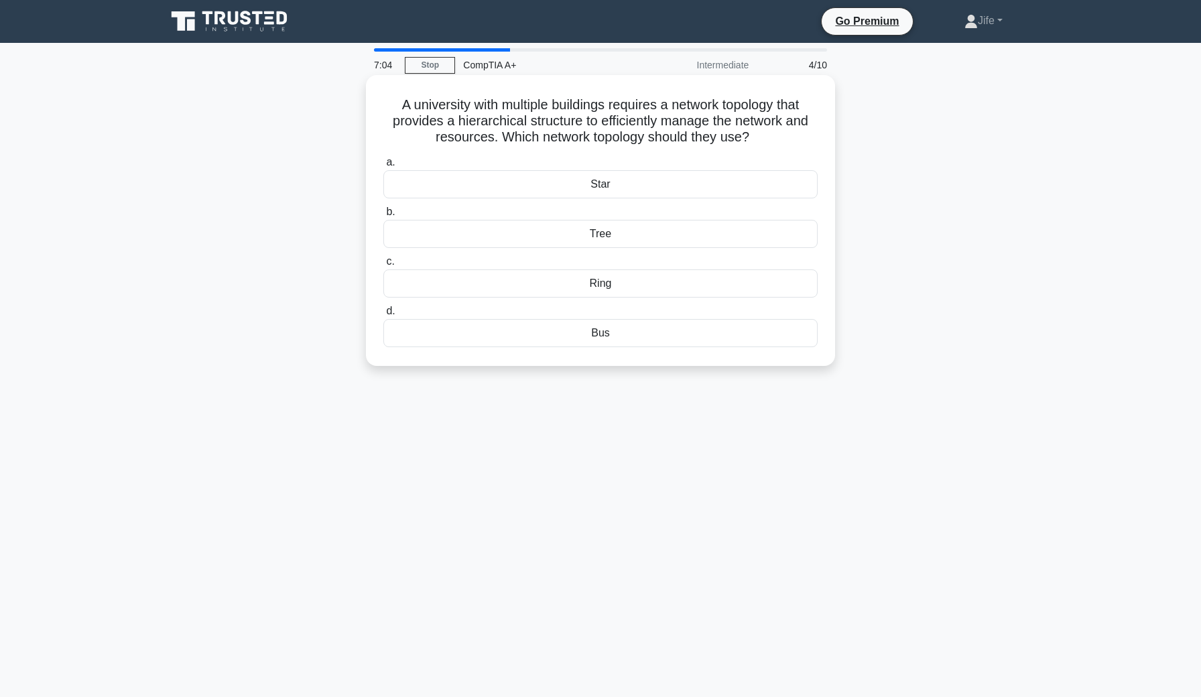
click at [597, 233] on div "Tree" at bounding box center [600, 234] width 434 height 28
click at [383, 216] on input "b. Tree" at bounding box center [383, 212] width 0 height 9
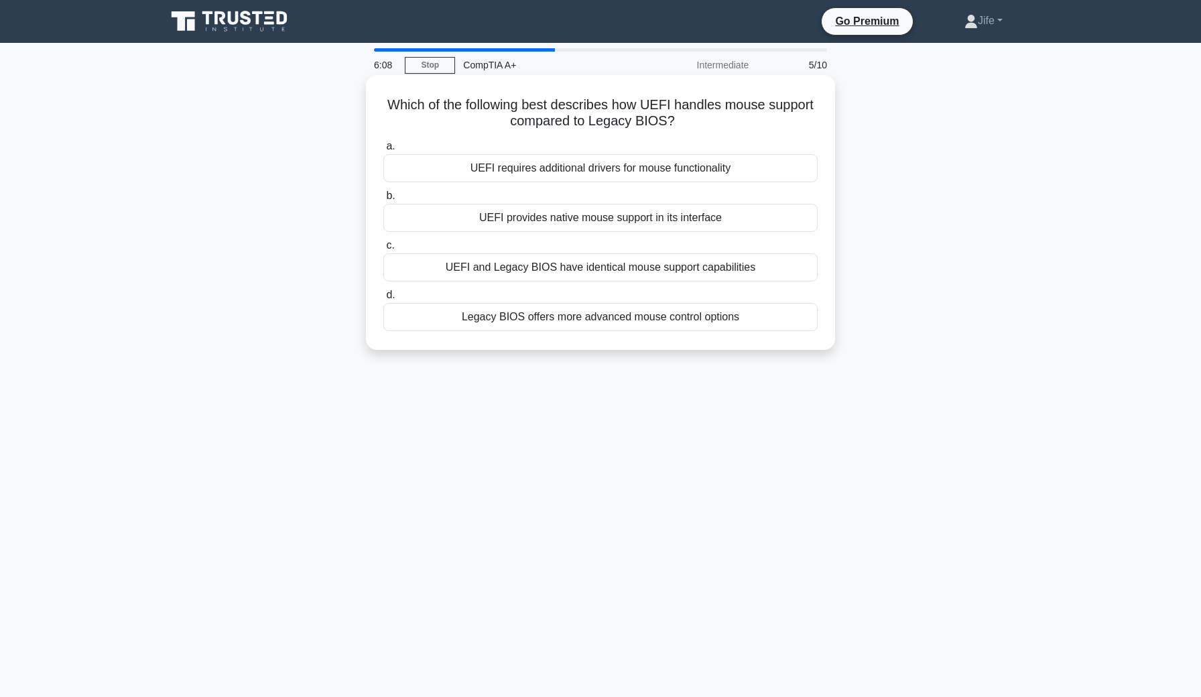
click at [655, 174] on div "UEFI requires additional drivers for mouse functionality" at bounding box center [600, 168] width 434 height 28
click at [383, 151] on input "a. UEFI requires additional drivers for mouse functionality" at bounding box center [383, 146] width 0 height 9
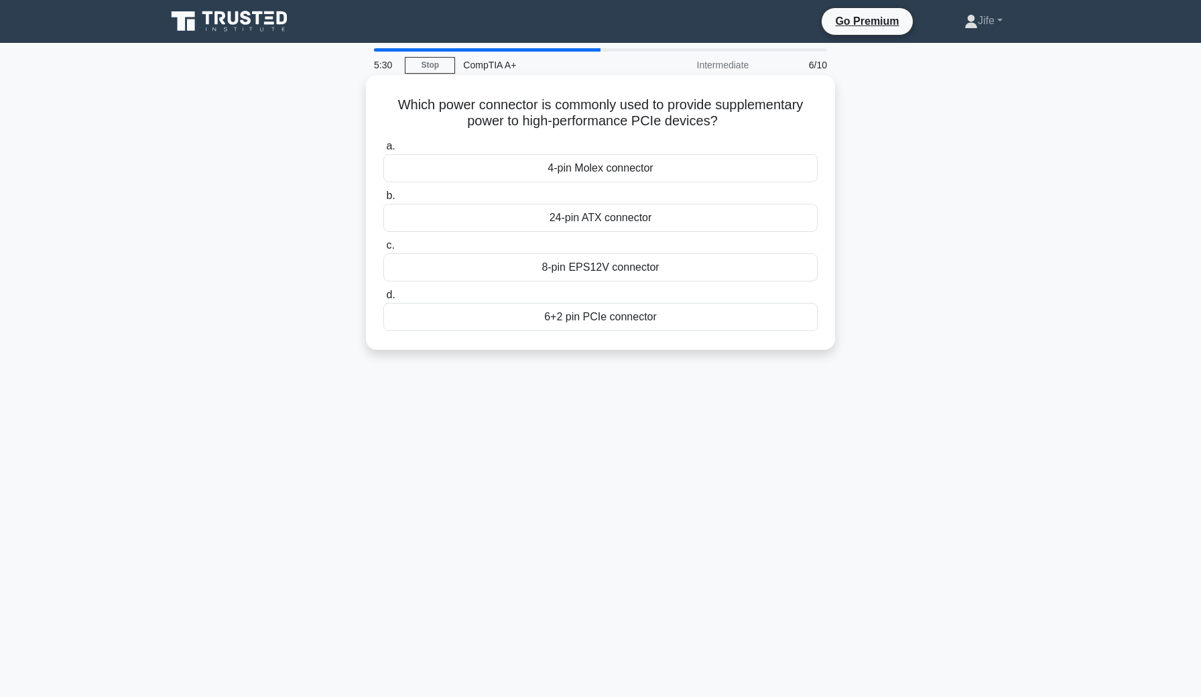
click at [582, 315] on div "6+2 pin PCIe connector" at bounding box center [600, 317] width 434 height 28
click at [383, 300] on input "d. 6+2 pin PCIe connector" at bounding box center [383, 295] width 0 height 9
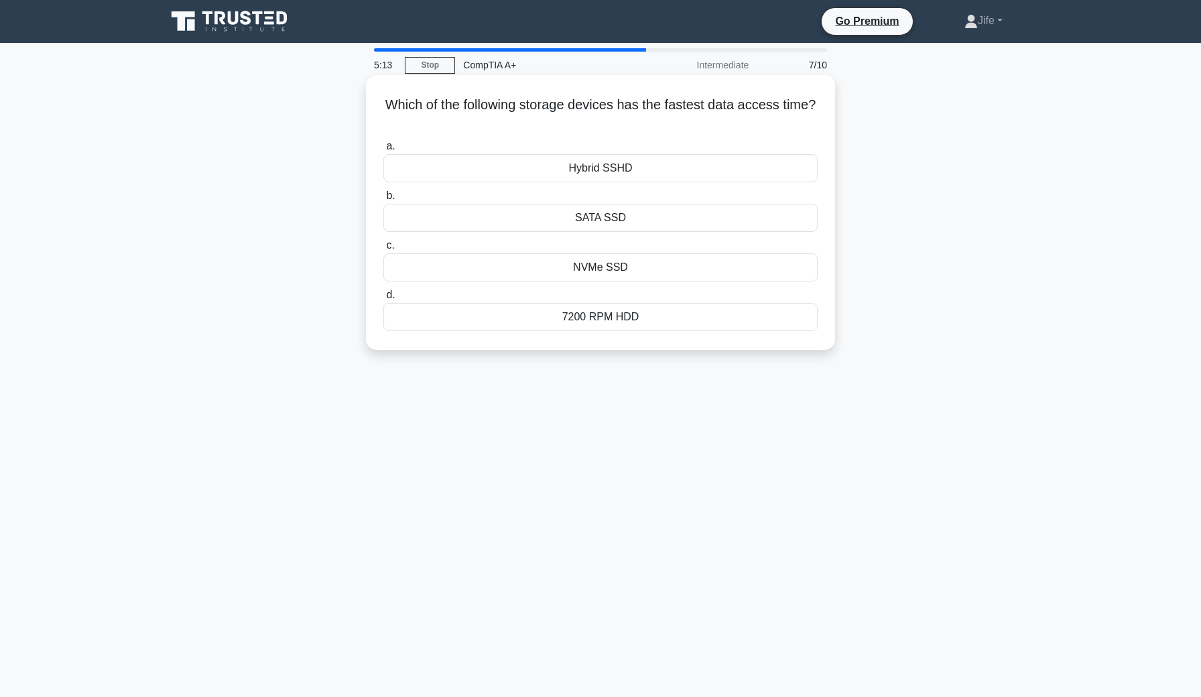
click at [602, 171] on div "Hybrid SSHD" at bounding box center [600, 168] width 434 height 28
click at [383, 151] on input "a. Hybrid SSHD" at bounding box center [383, 146] width 0 height 9
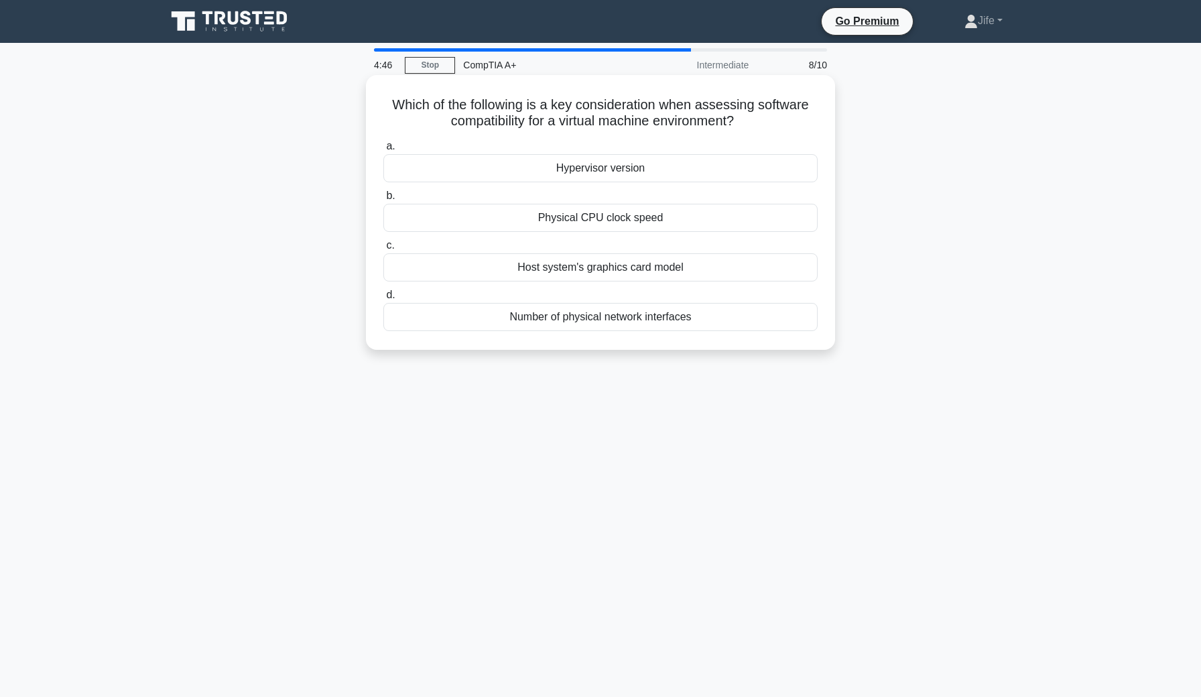
click at [597, 172] on div "Hypervisor version" at bounding box center [600, 168] width 434 height 28
click at [383, 151] on input "a. Hypervisor version" at bounding box center [383, 146] width 0 height 9
click at [601, 172] on div "Listen to the type and location of the noise" at bounding box center [600, 168] width 434 height 28
click at [383, 151] on input "a. Listen to the type and location of the noise" at bounding box center [383, 146] width 0 height 9
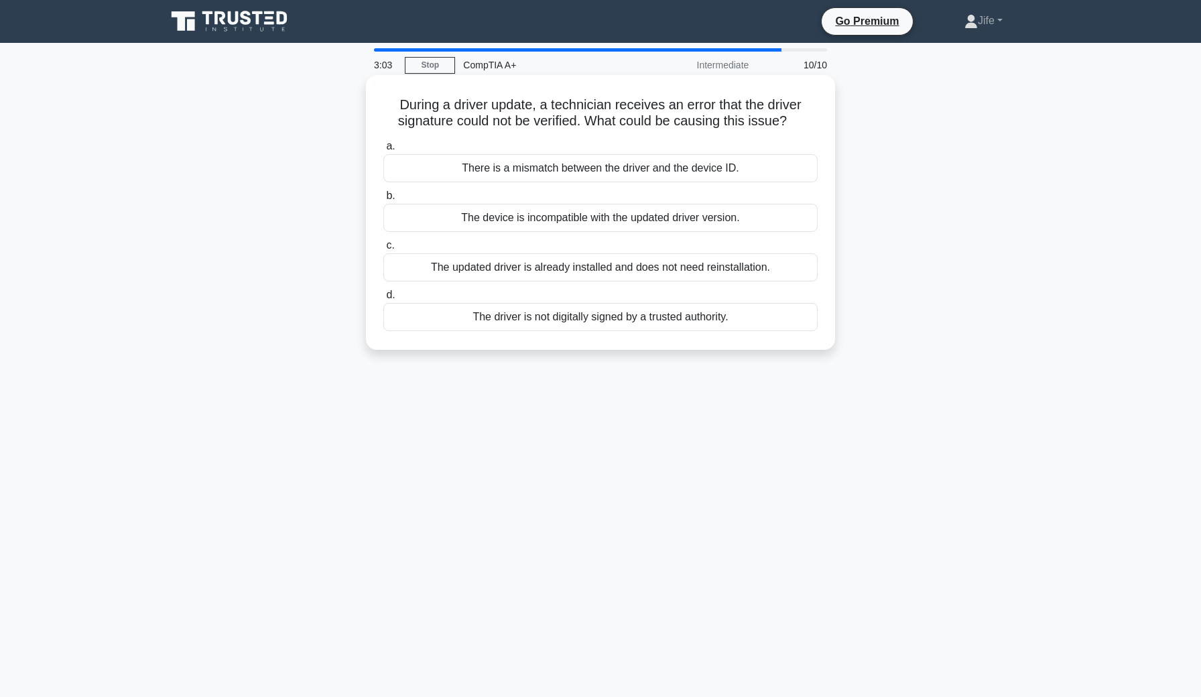
click at [603, 326] on div "The driver is not digitally signed by a trusted authority." at bounding box center [600, 317] width 434 height 28
click at [383, 300] on input "d. The driver is not digitally signed by a trusted authority." at bounding box center [383, 295] width 0 height 9
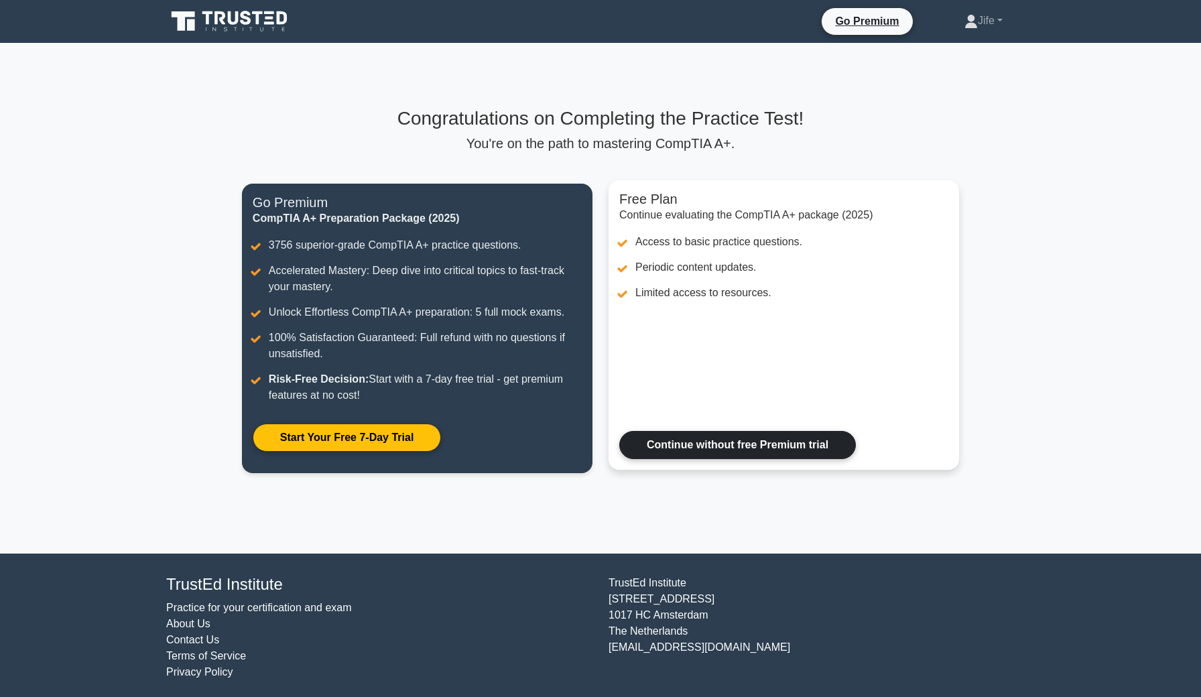
click at [695, 450] on link "Continue without free Premium trial" at bounding box center [737, 445] width 237 height 28
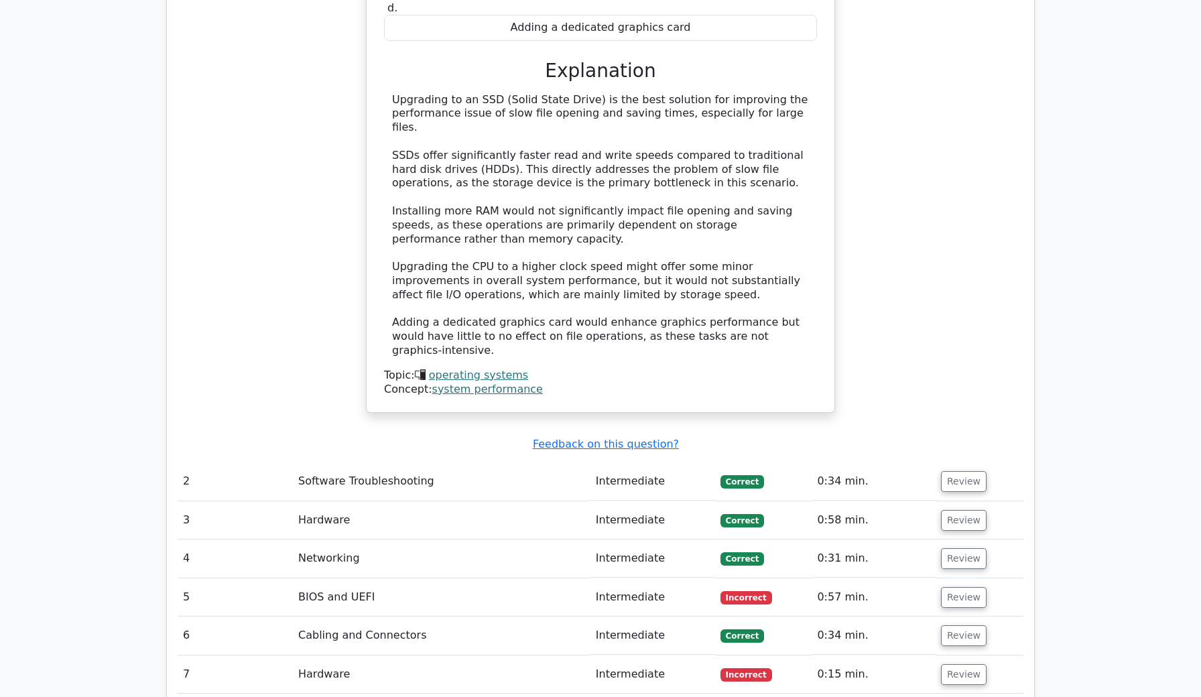
scroll to position [1452, 0]
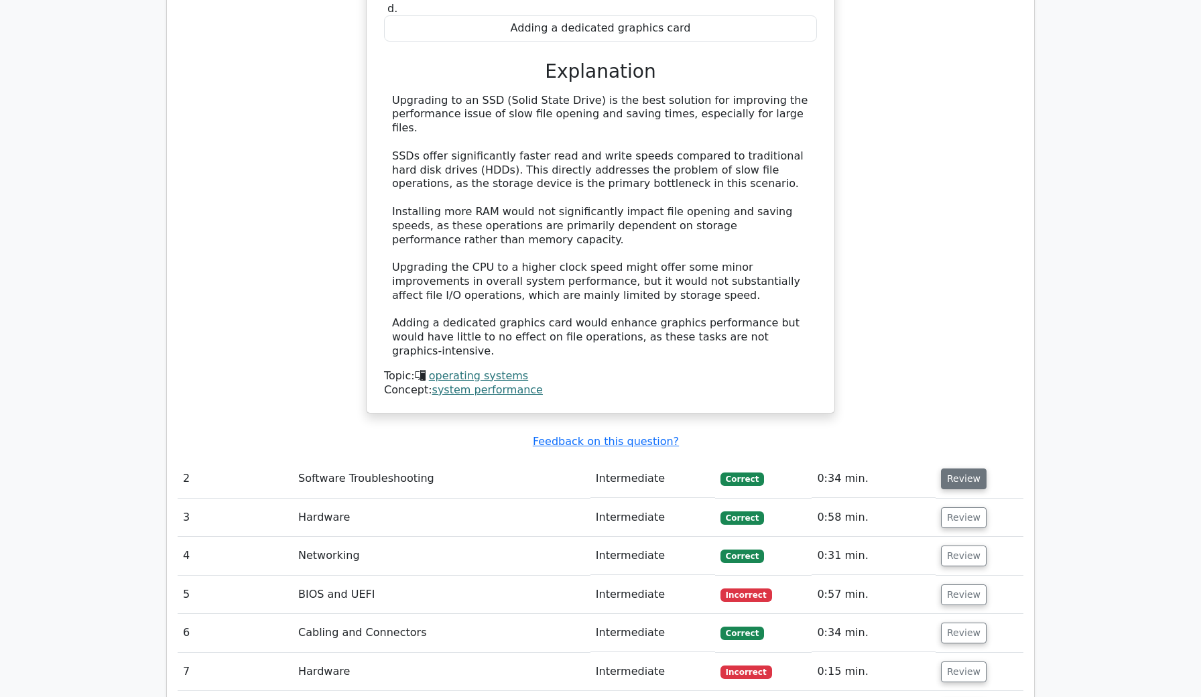
click at [950, 468] on button "Review" at bounding box center [964, 478] width 46 height 21
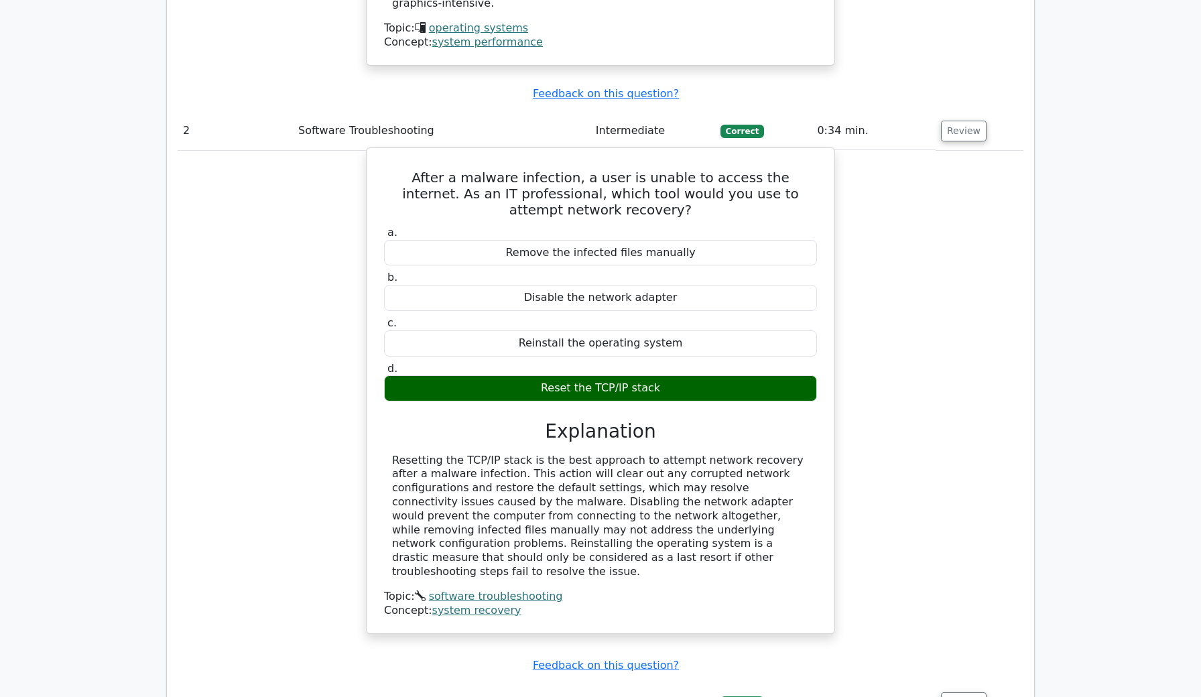
scroll to position [1798, 0]
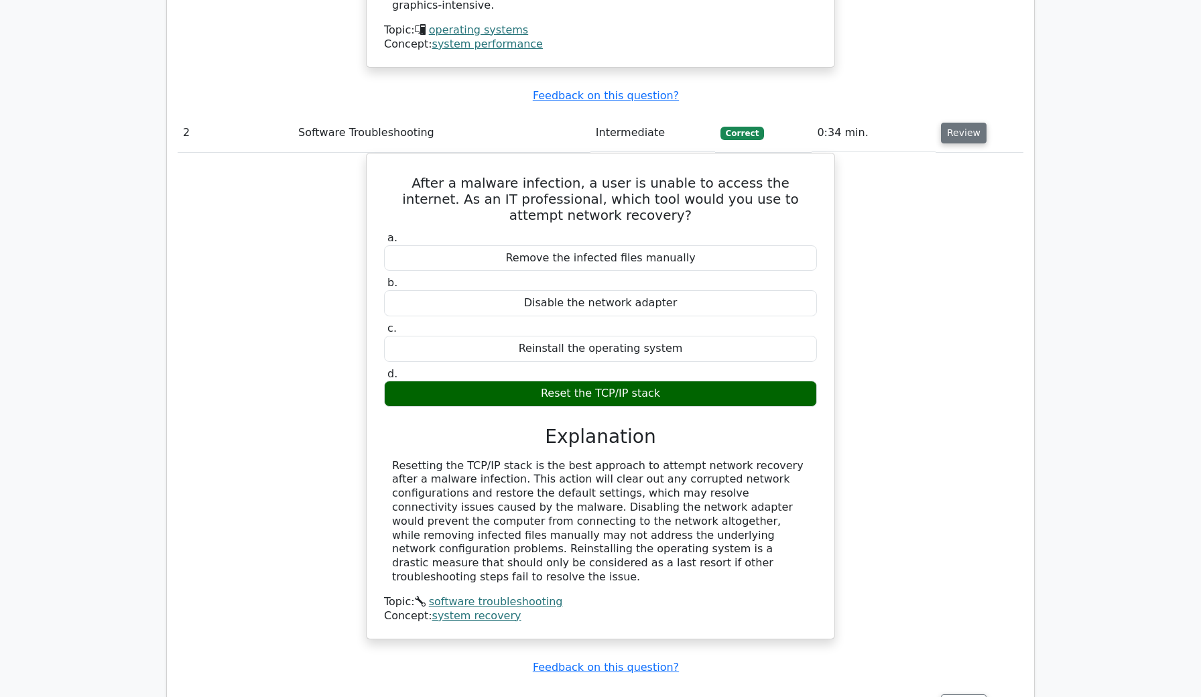
click at [955, 123] on button "Review" at bounding box center [964, 133] width 46 height 21
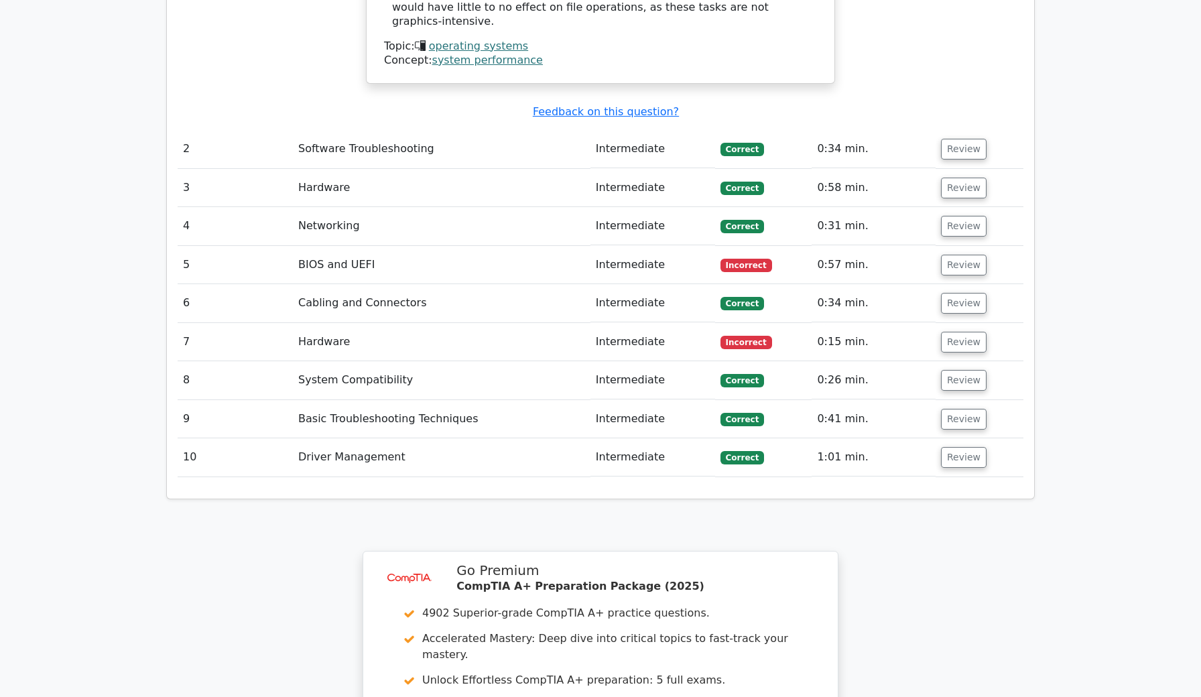
scroll to position [1779, 0]
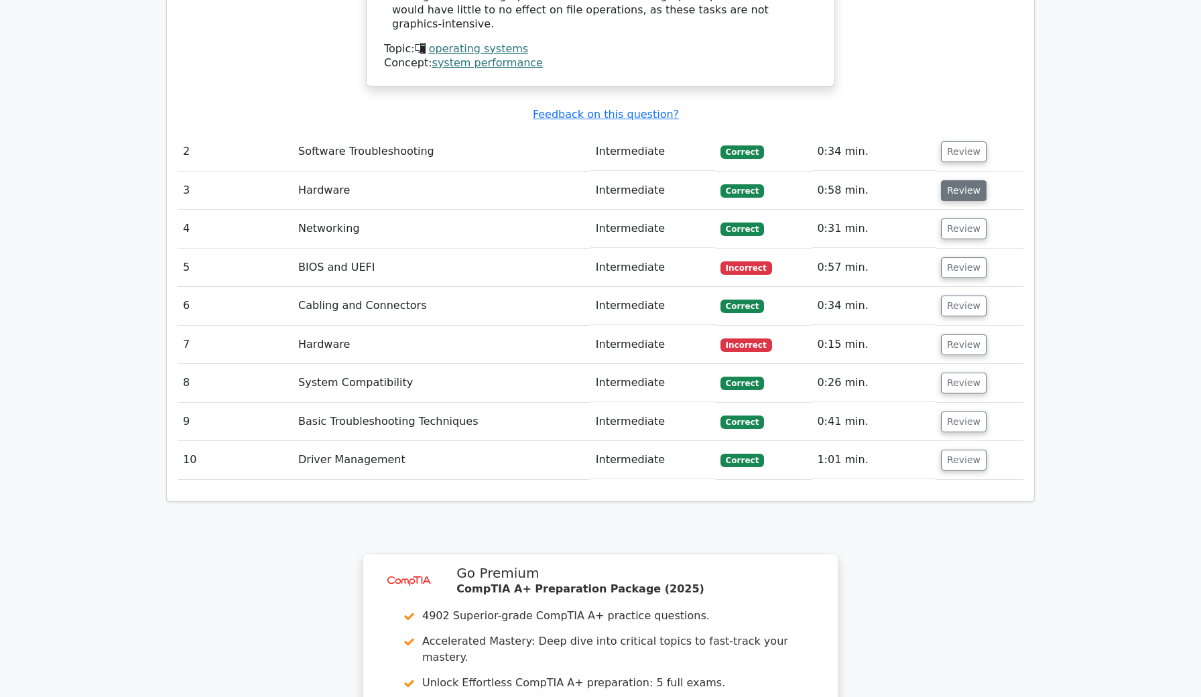
click at [944, 180] on button "Review" at bounding box center [964, 190] width 46 height 21
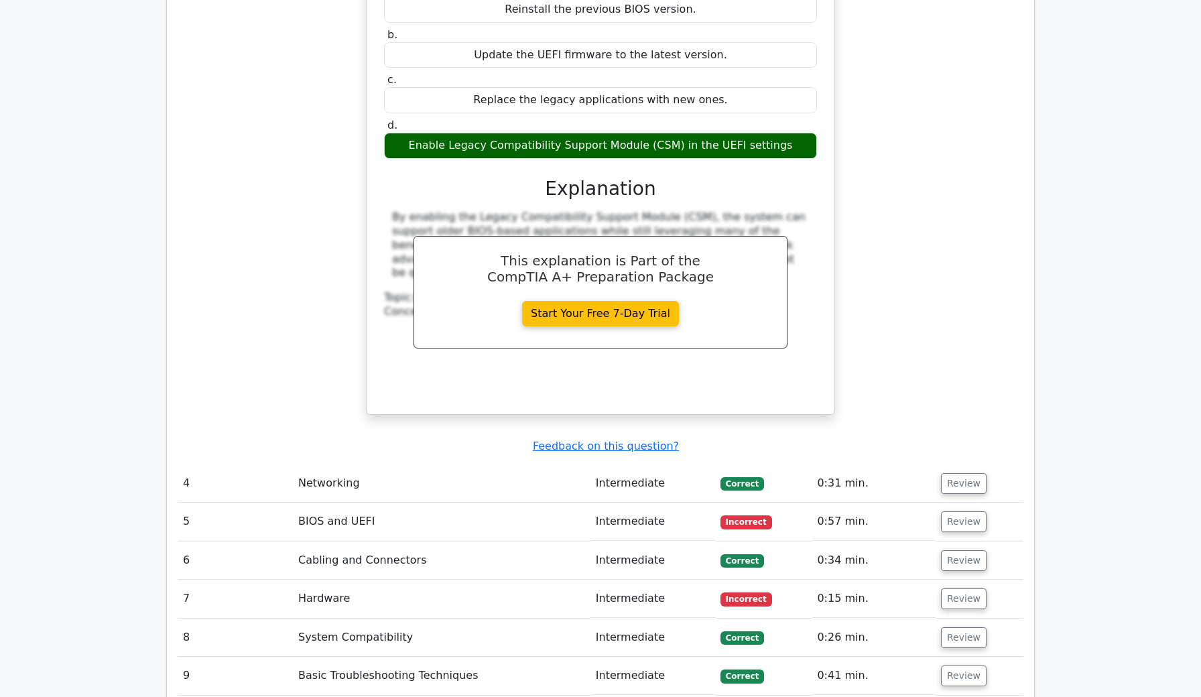
scroll to position [2115, 0]
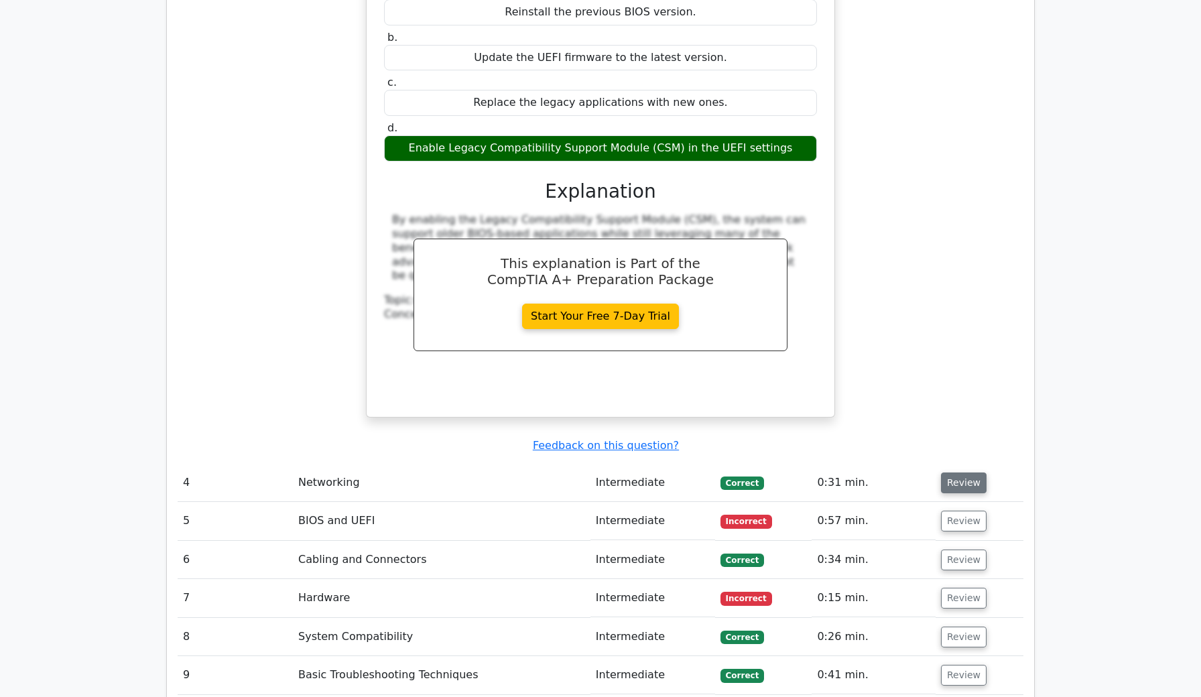
click at [942, 473] on button "Review" at bounding box center [964, 483] width 46 height 21
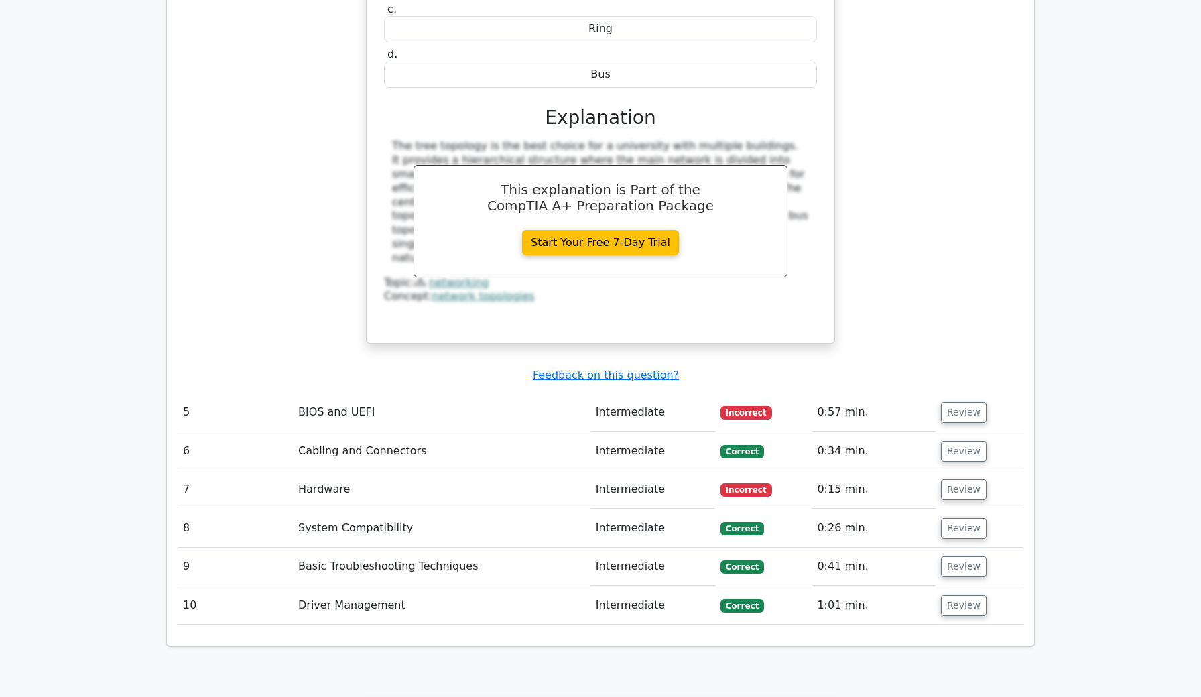
scroll to position [2842, 0]
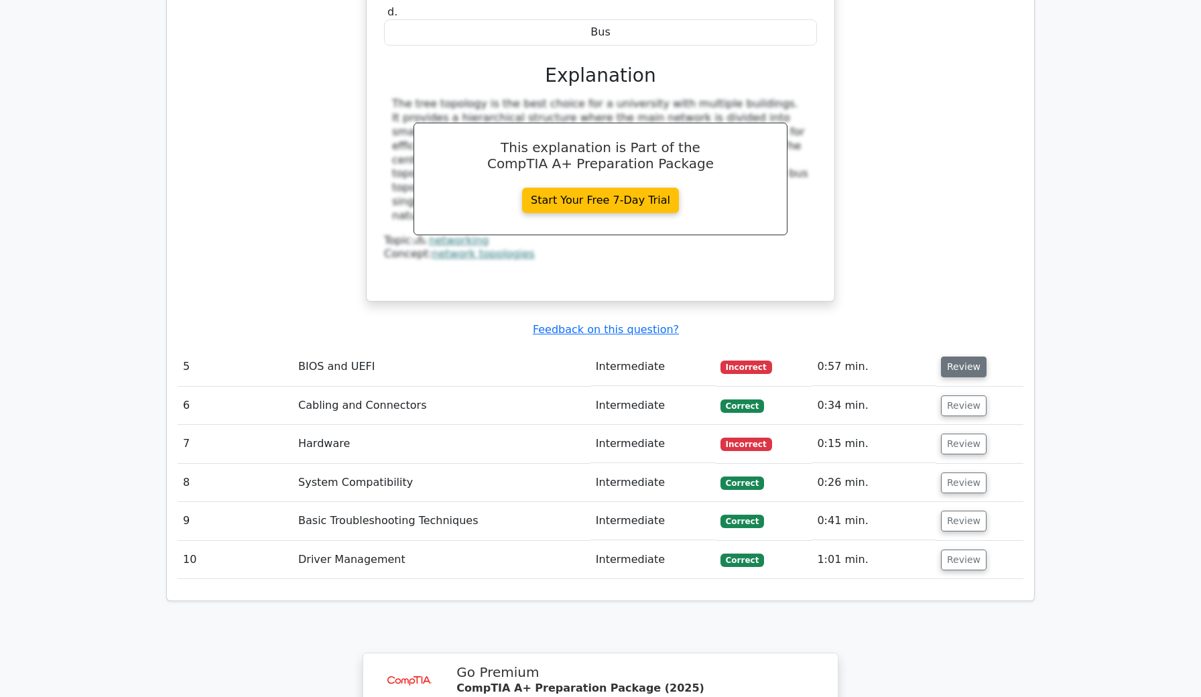
click at [972, 357] on button "Review" at bounding box center [964, 367] width 46 height 21
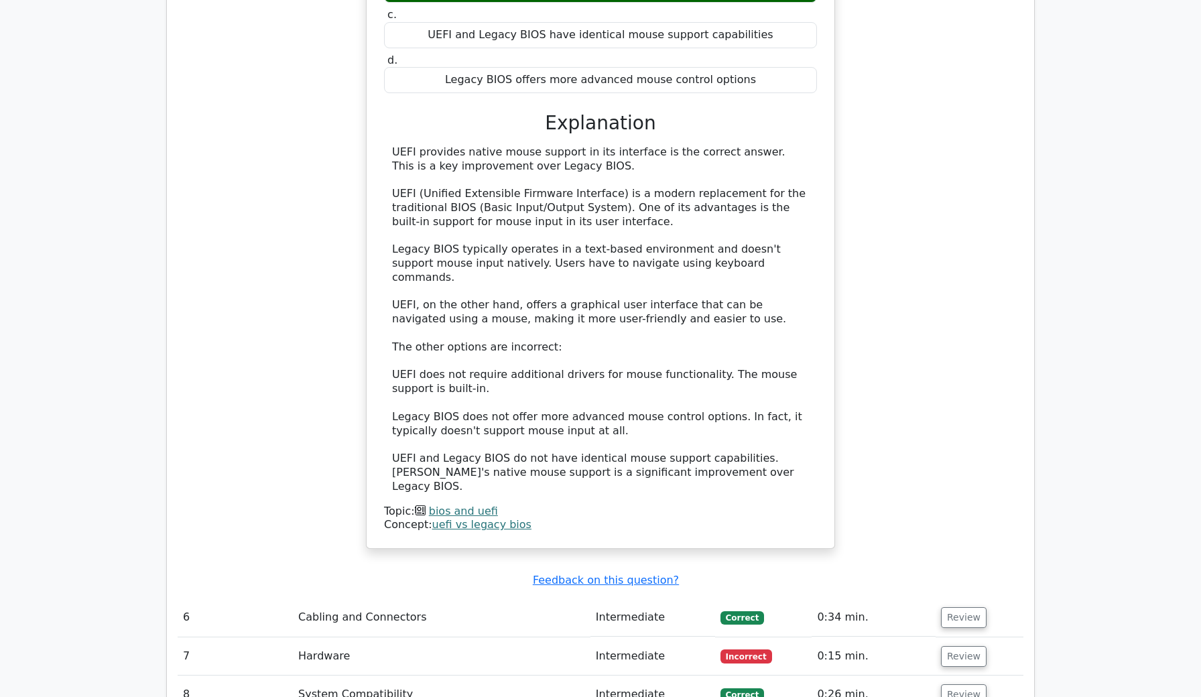
scroll to position [3369, 0]
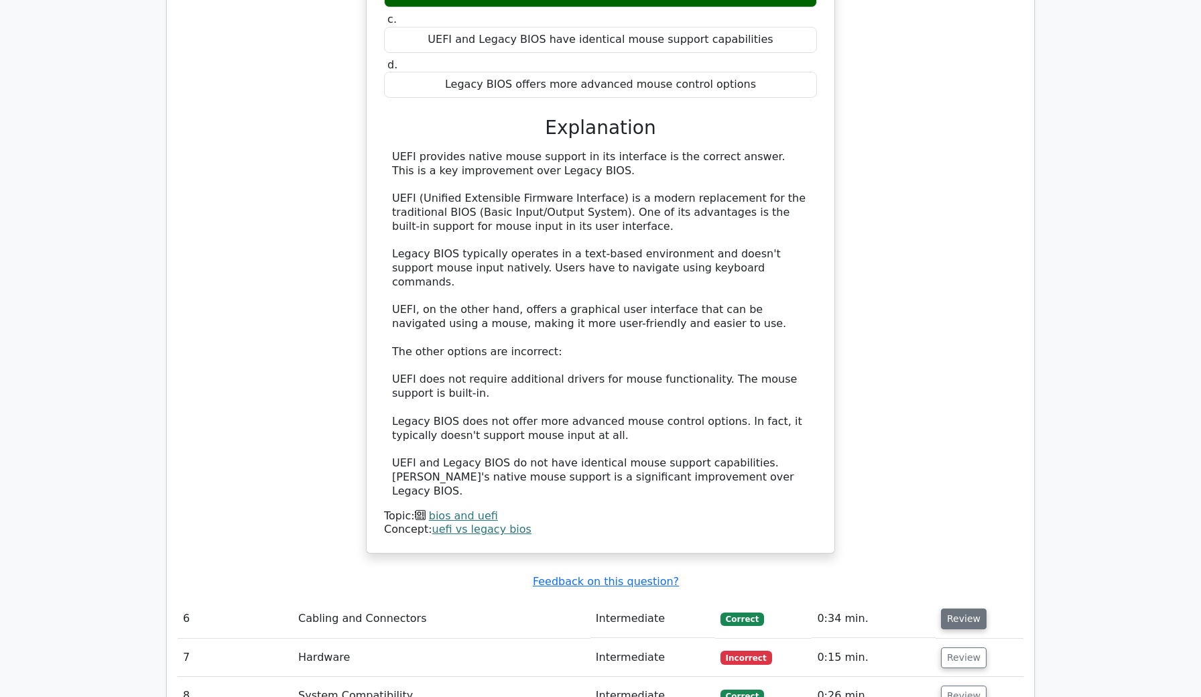
click at [963, 609] on button "Review" at bounding box center [964, 619] width 46 height 21
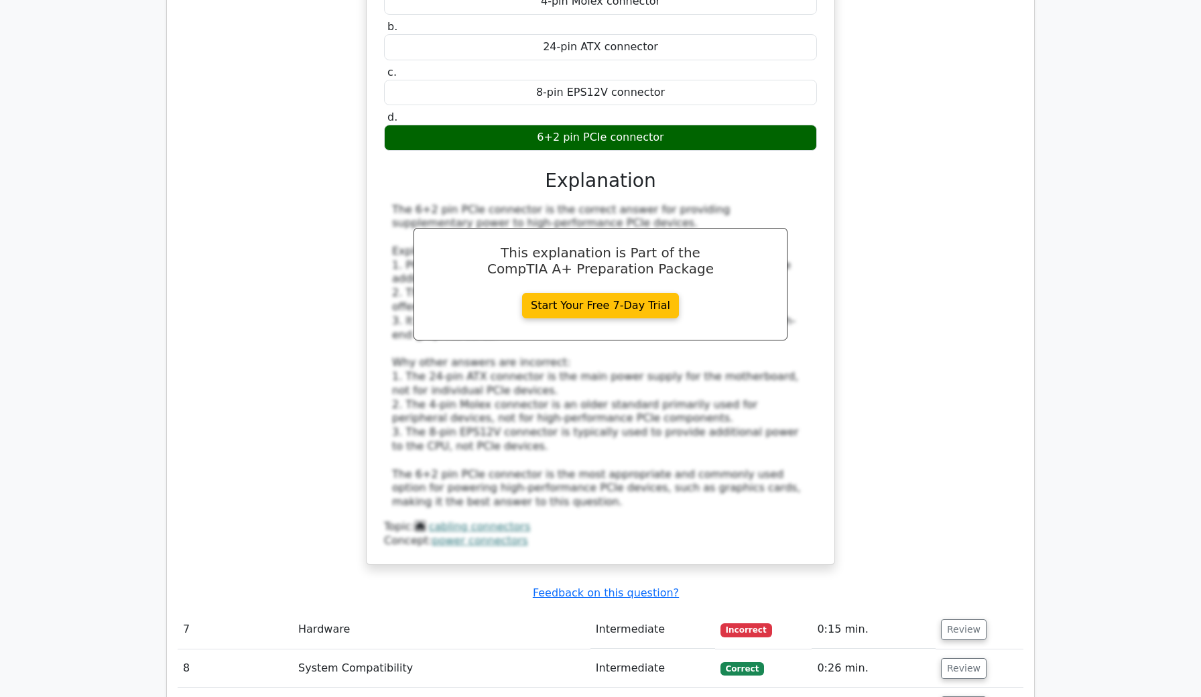
scroll to position [4096, 0]
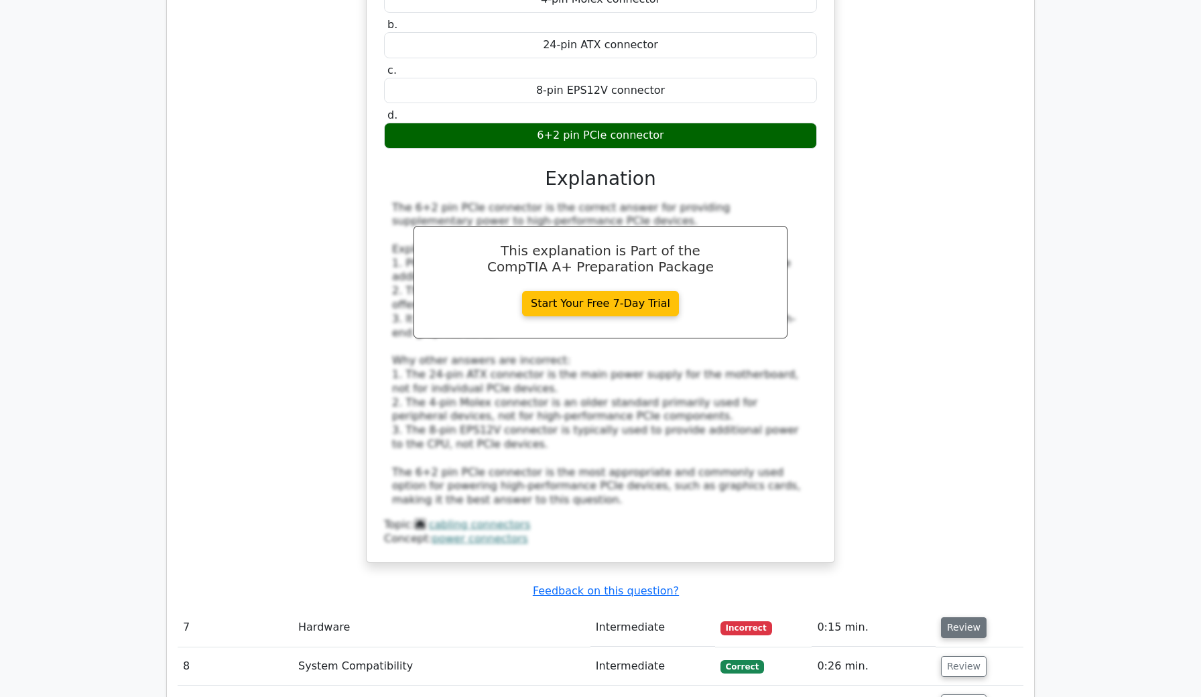
click at [959, 617] on button "Review" at bounding box center [964, 627] width 46 height 21
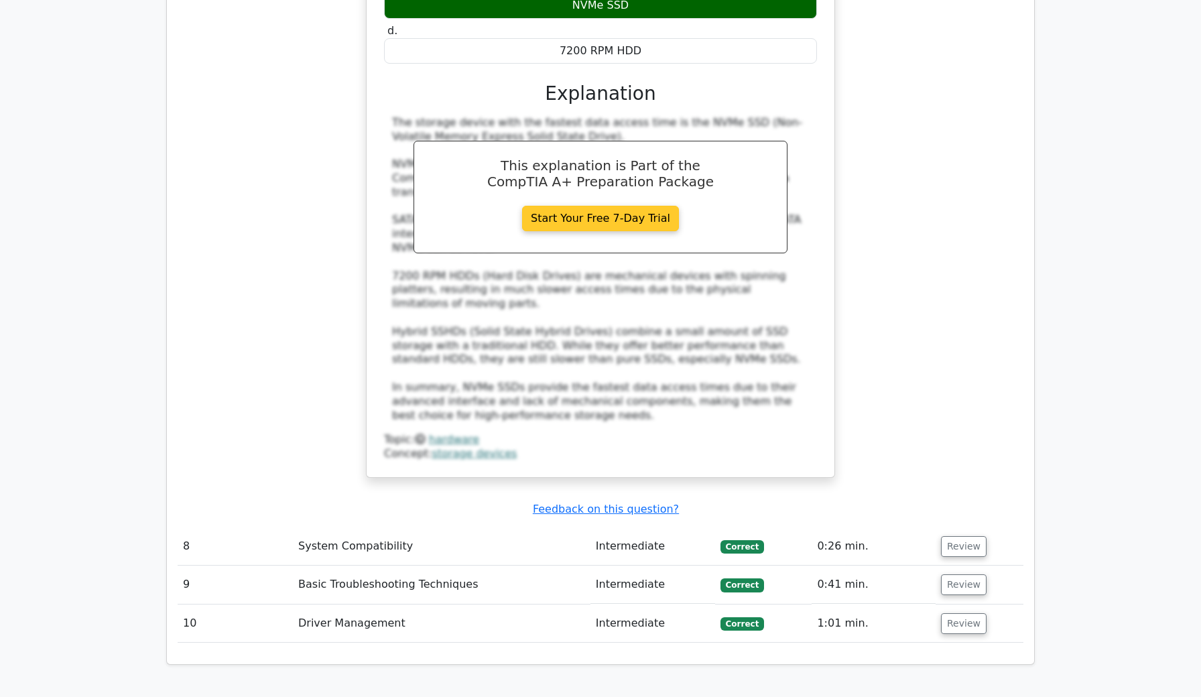
scroll to position [4923, 0]
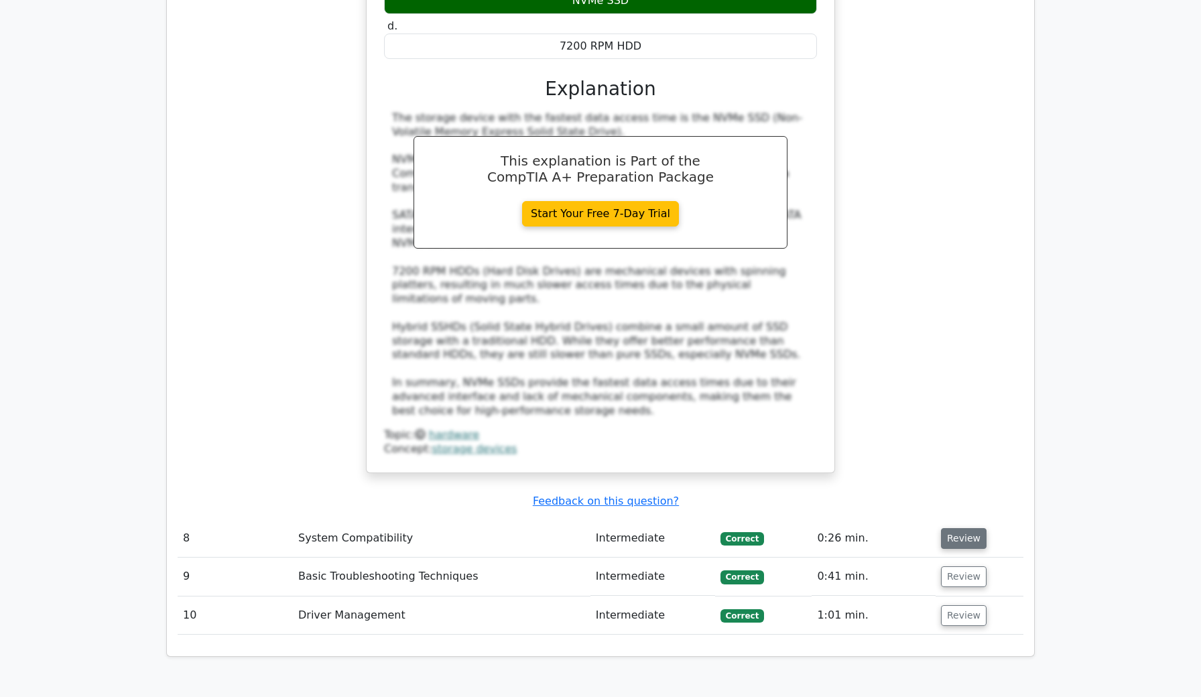
click at [944, 528] on button "Review" at bounding box center [964, 538] width 46 height 21
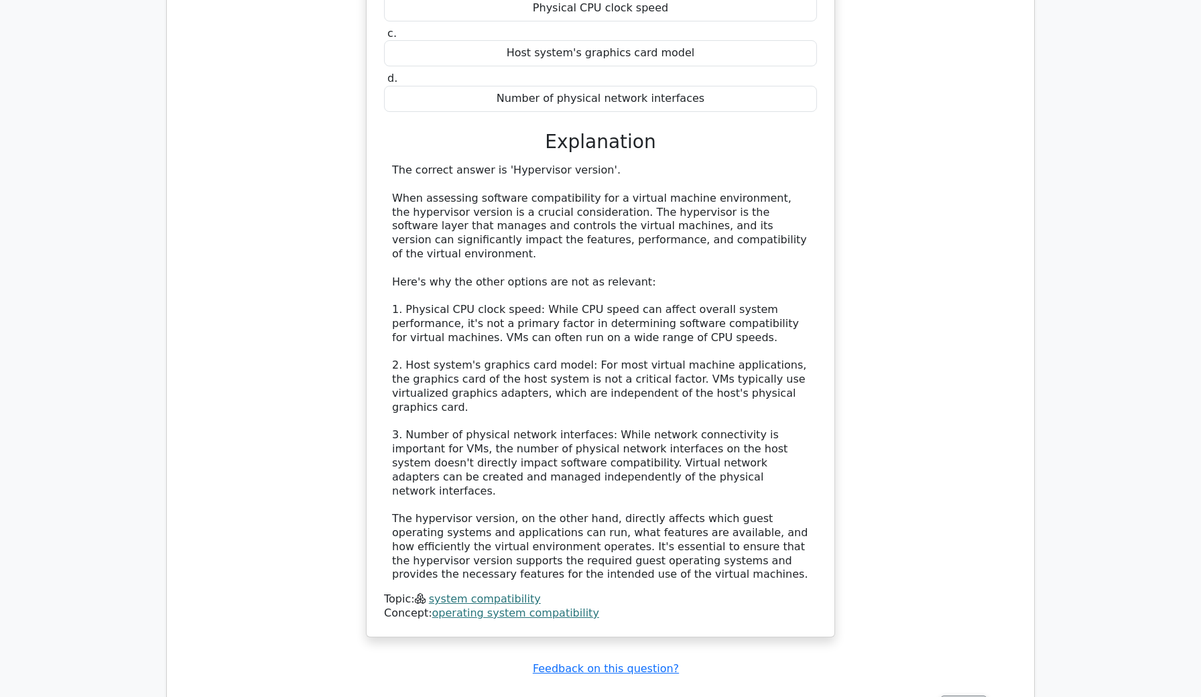
scroll to position [5613, 0]
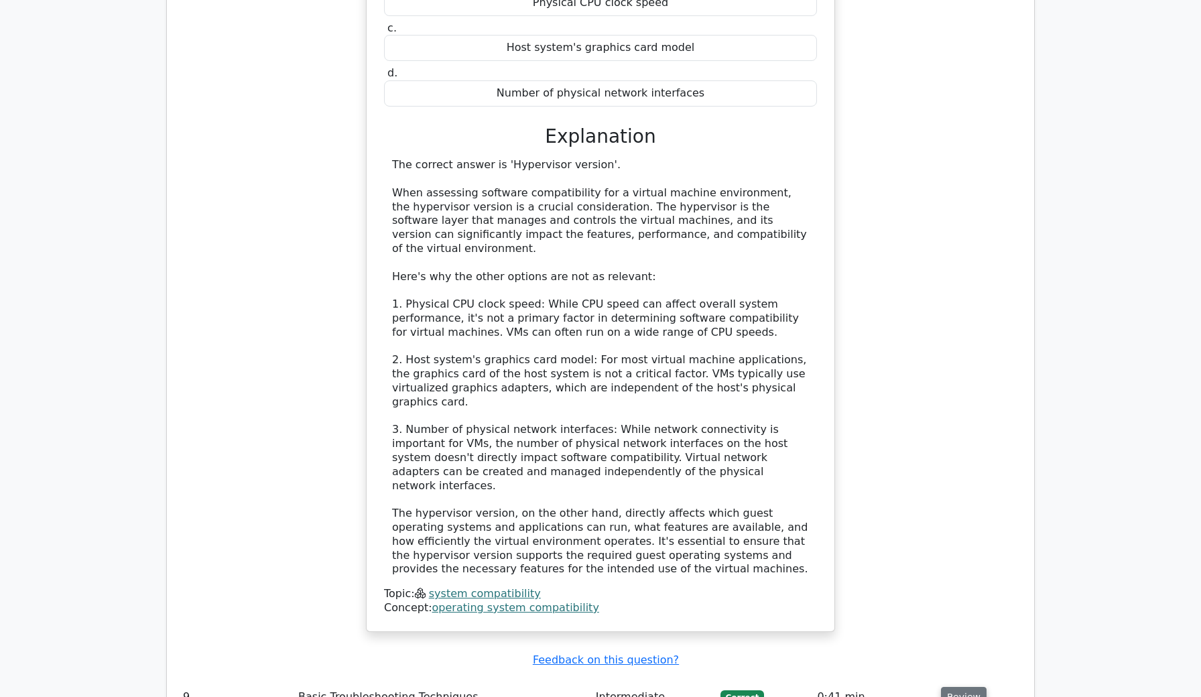
click at [952, 687] on button "Review" at bounding box center [964, 697] width 46 height 21
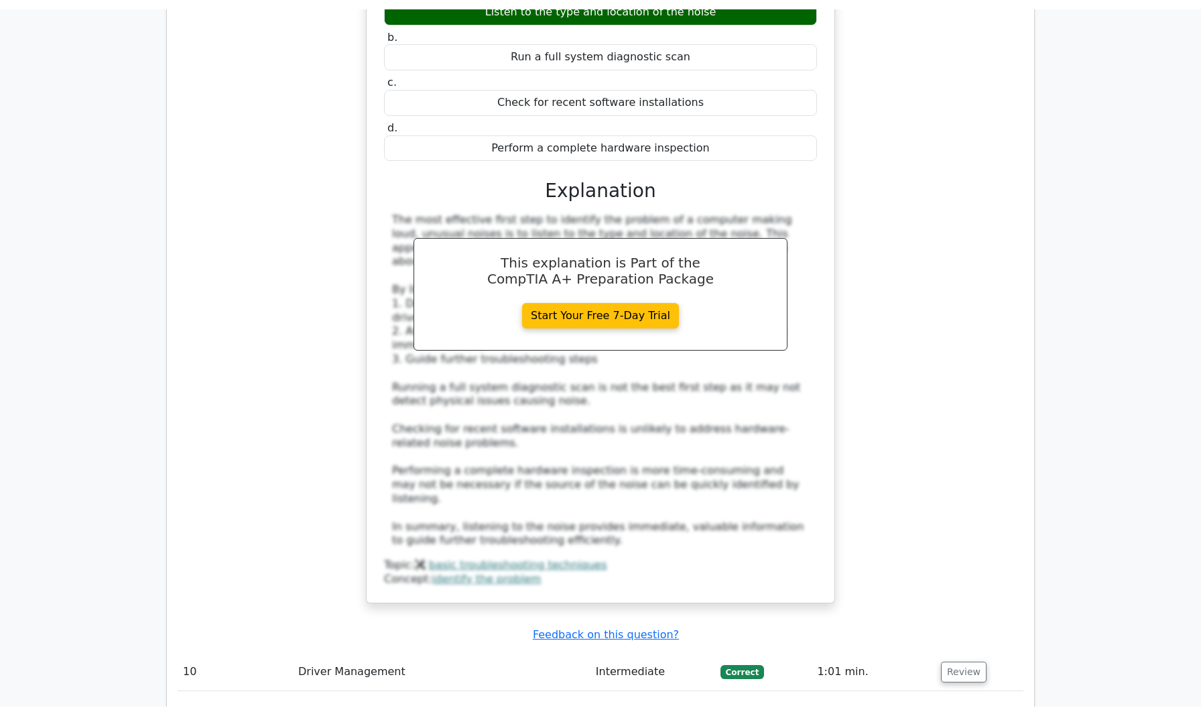
scroll to position [6444, 0]
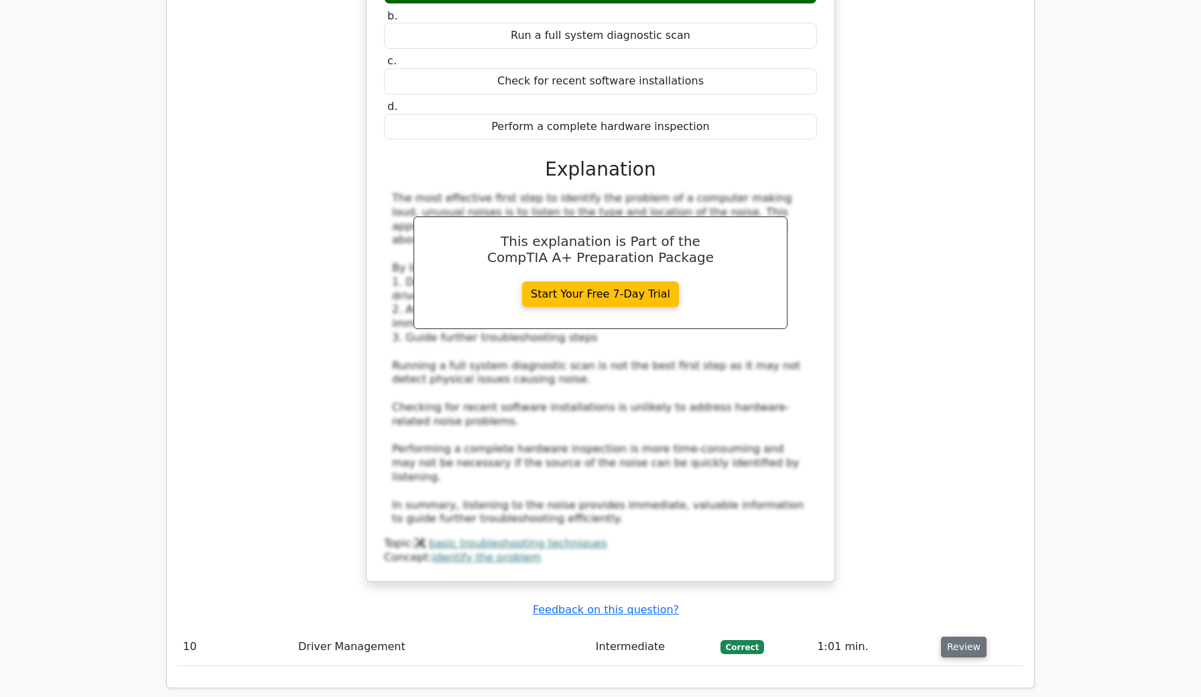
click at [959, 637] on button "Review" at bounding box center [964, 647] width 46 height 21
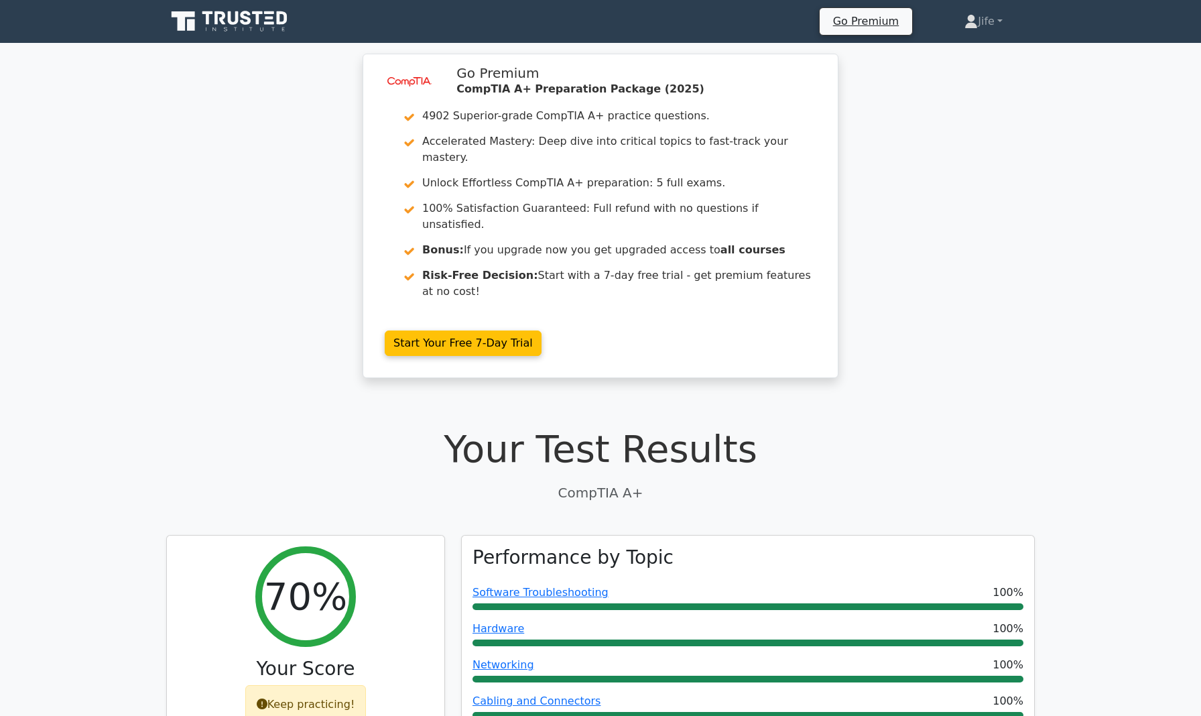
scroll to position [0, 0]
click at [989, 25] on link "Jife" at bounding box center [983, 21] width 103 height 27
click at [1037, 145] on div "image/svg+xml Go Premium CompTIA A+ Preparation Package (2025) 4902 Superior-gr…" at bounding box center [600, 224] width 1201 height 340
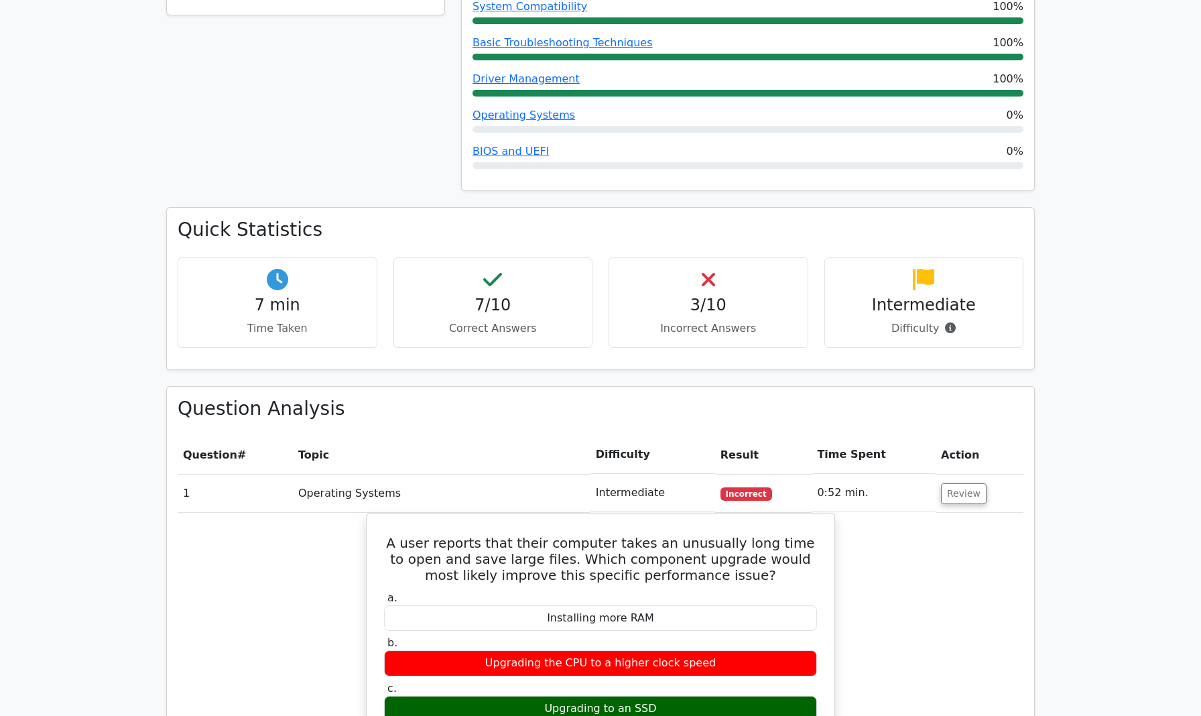
scroll to position [731, 0]
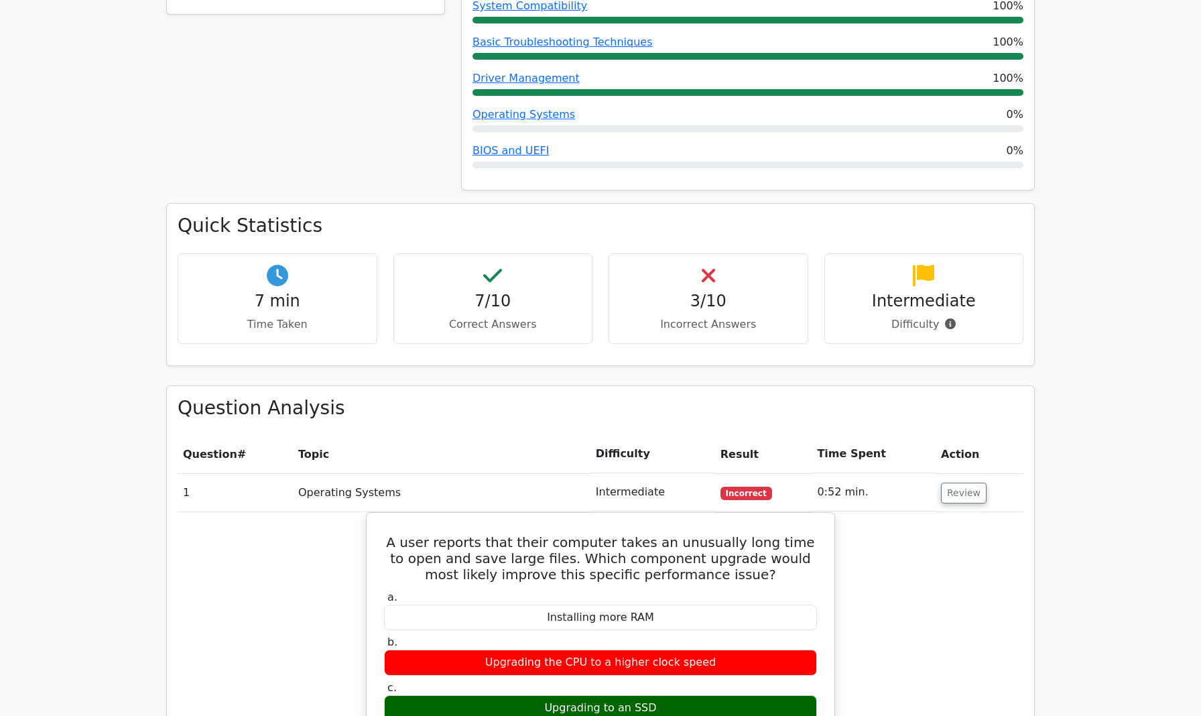
click at [704, 292] on h4 "3/10" at bounding box center [708, 301] width 177 height 19
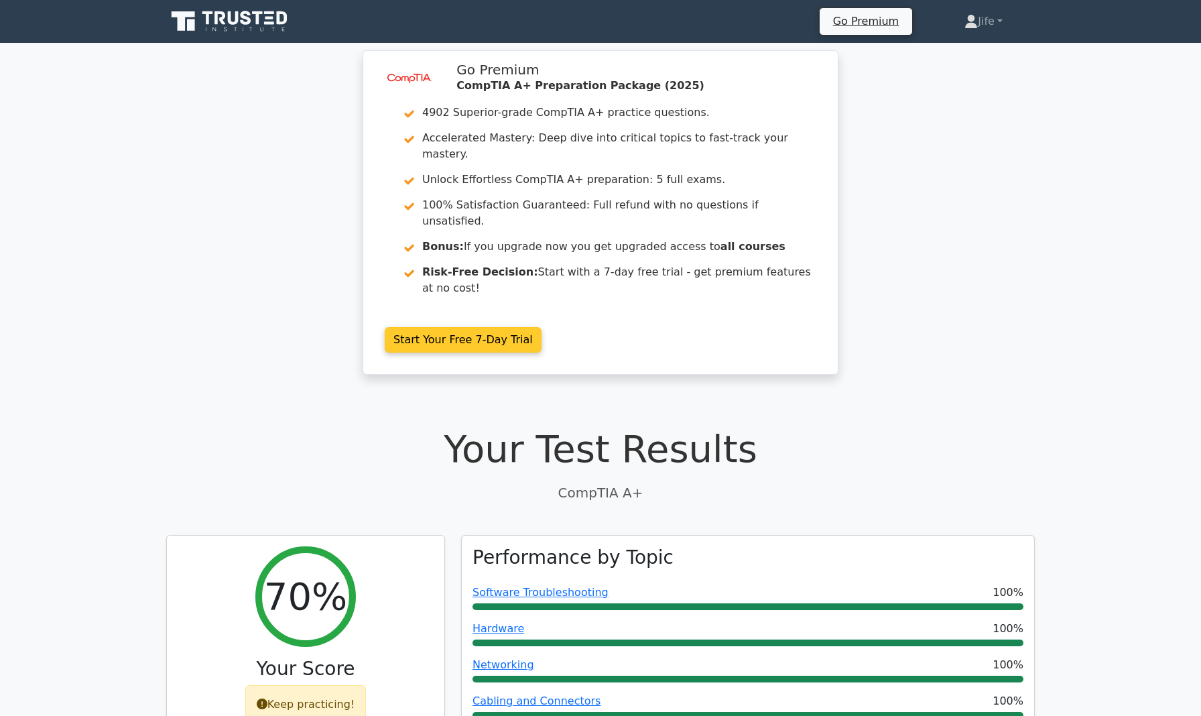
scroll to position [0, 0]
